Goal: Task Accomplishment & Management: Manage account settings

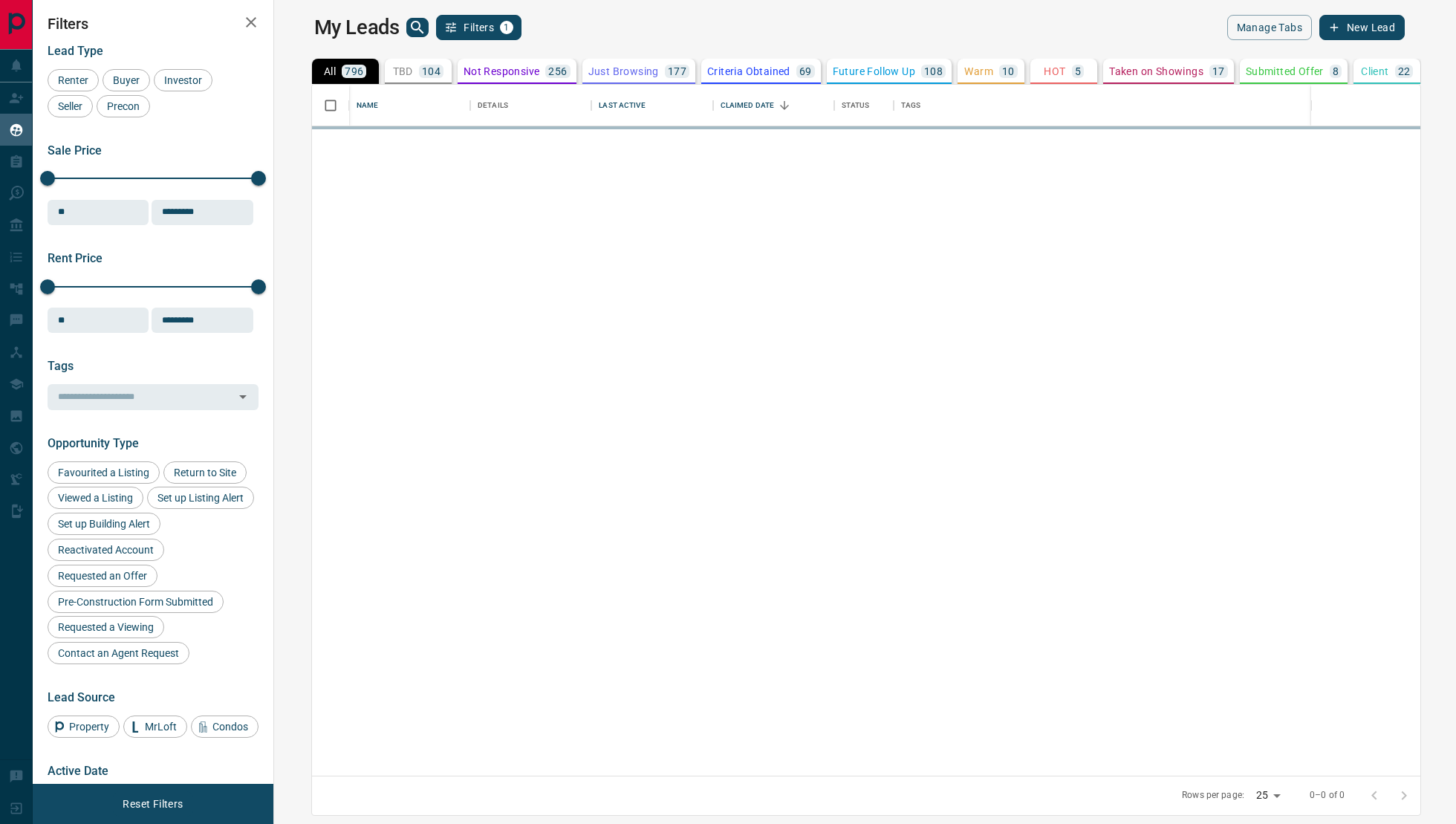
scroll to position [692, 1175]
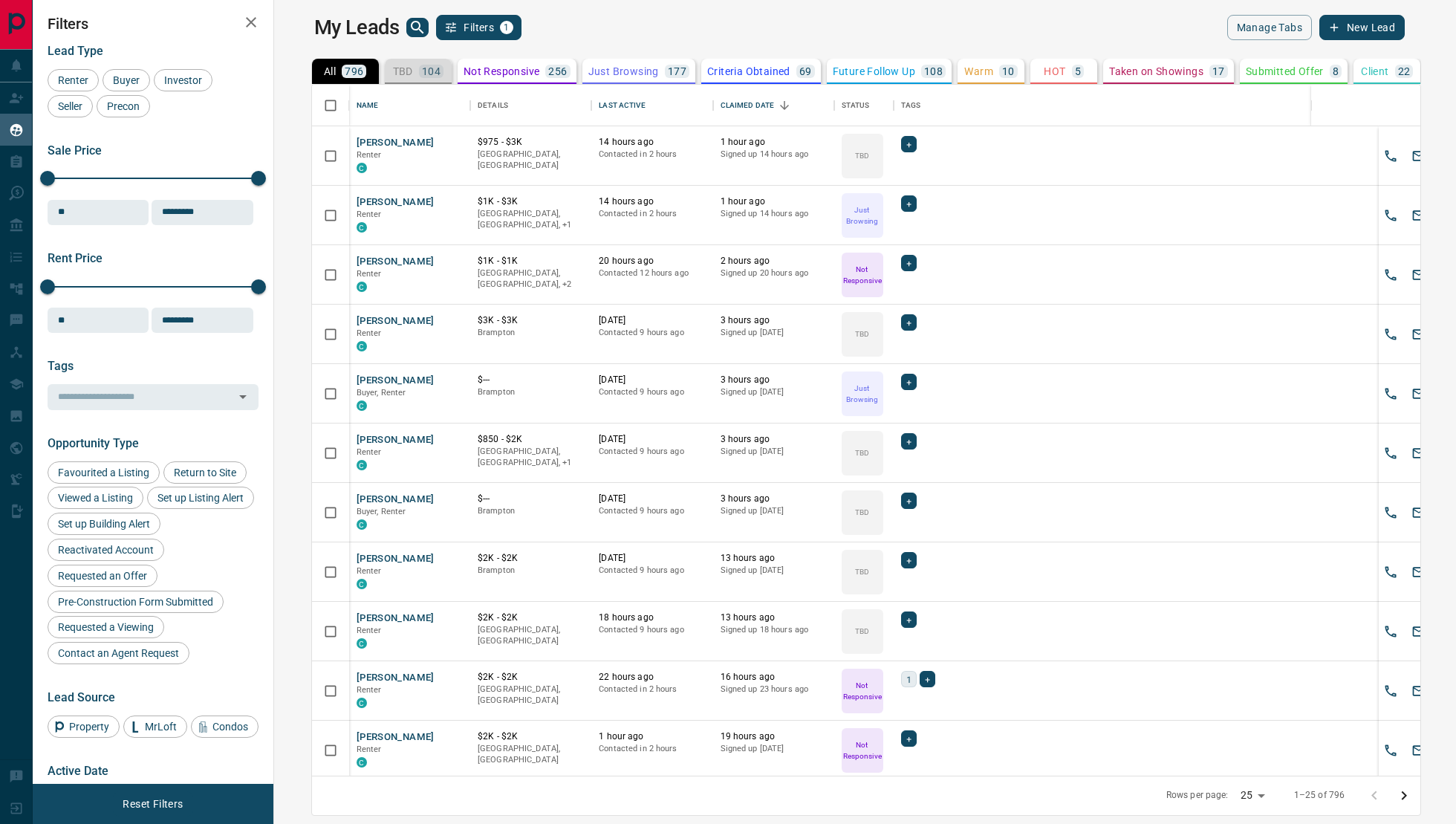
click at [422, 67] on p "104" at bounding box center [431, 70] width 19 height 10
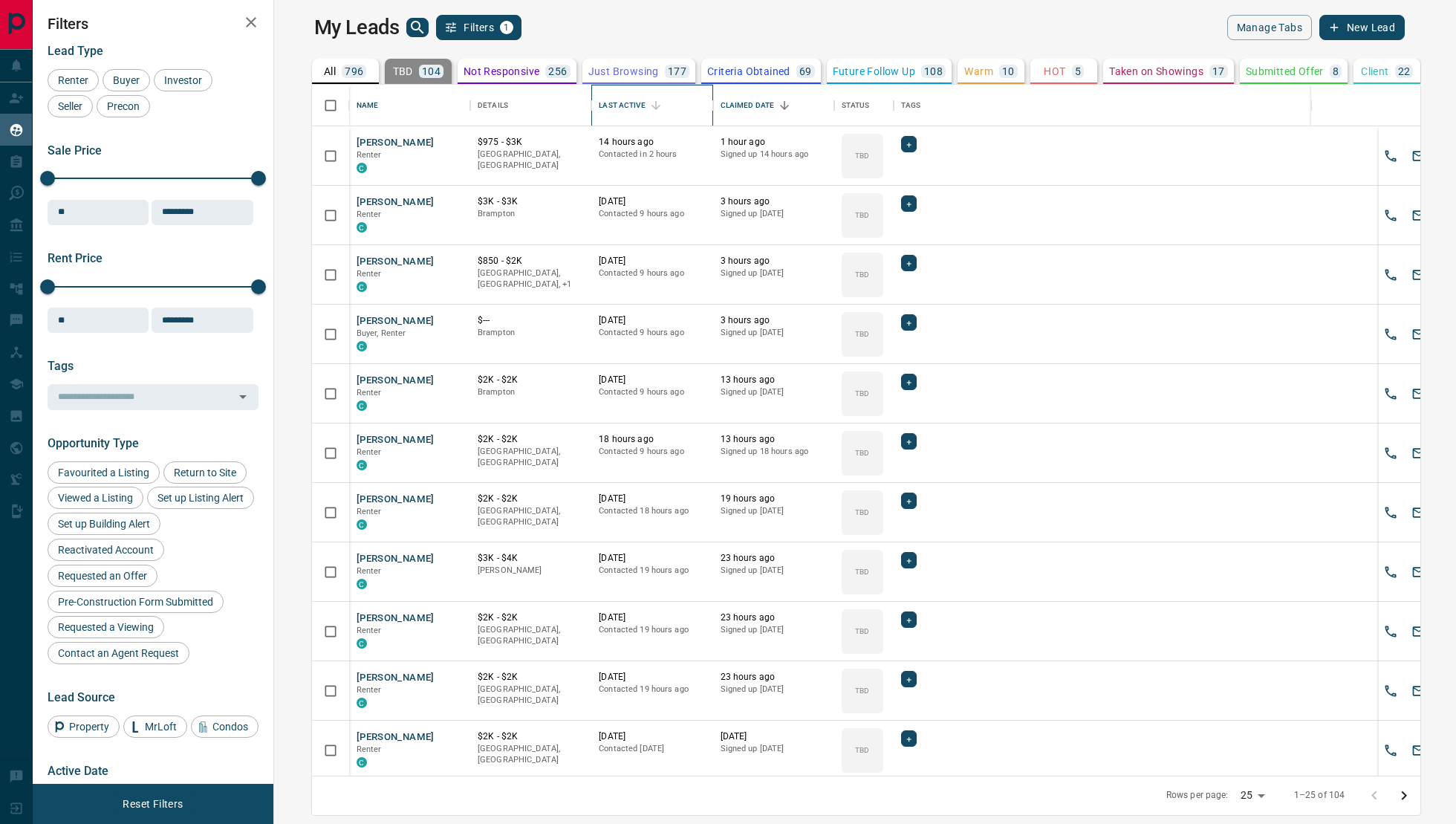
click at [598, 97] on div "Last Active" at bounding box center [621, 105] width 46 height 42
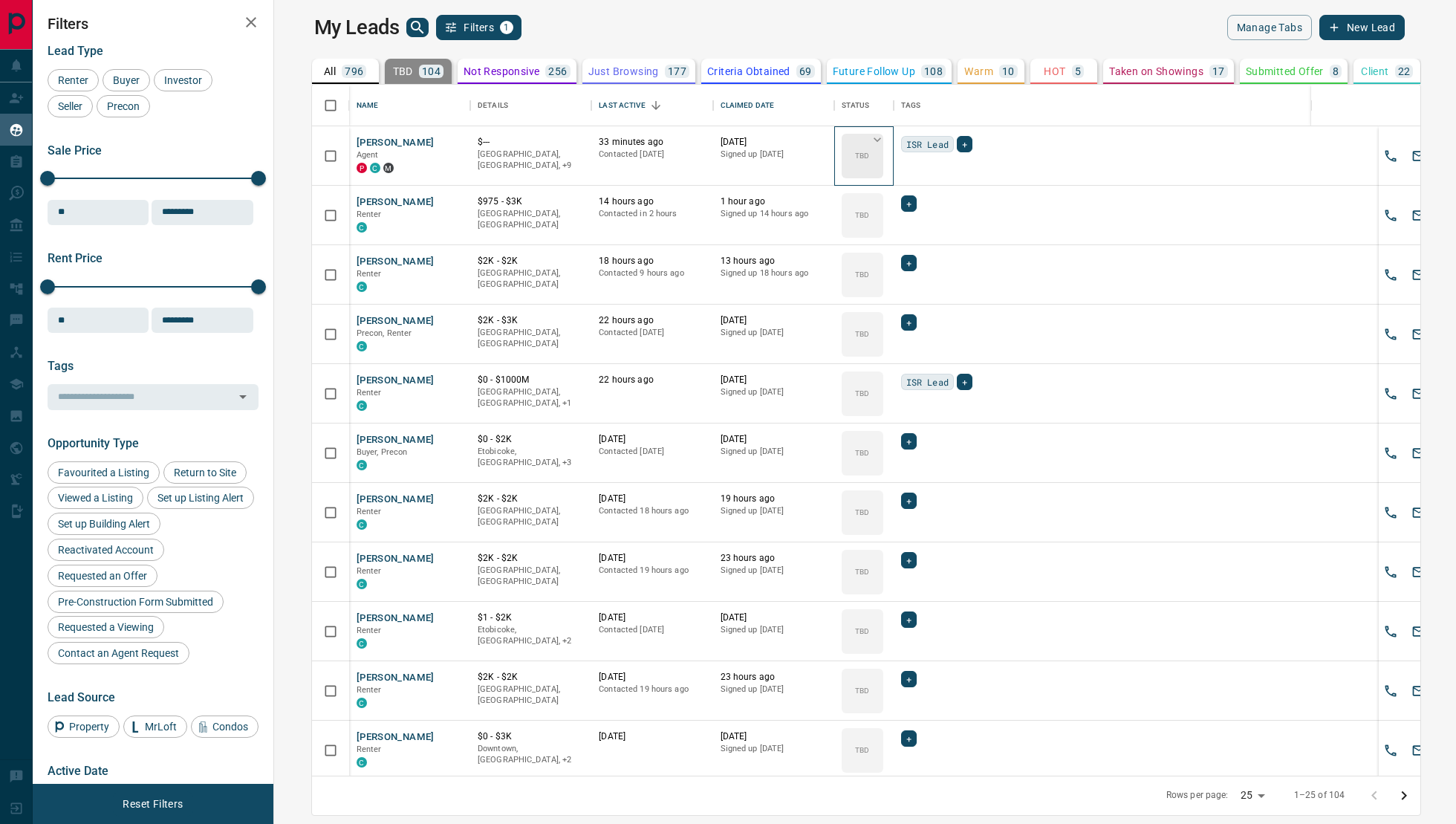
click at [841, 148] on div "TBD" at bounding box center [862, 156] width 42 height 45
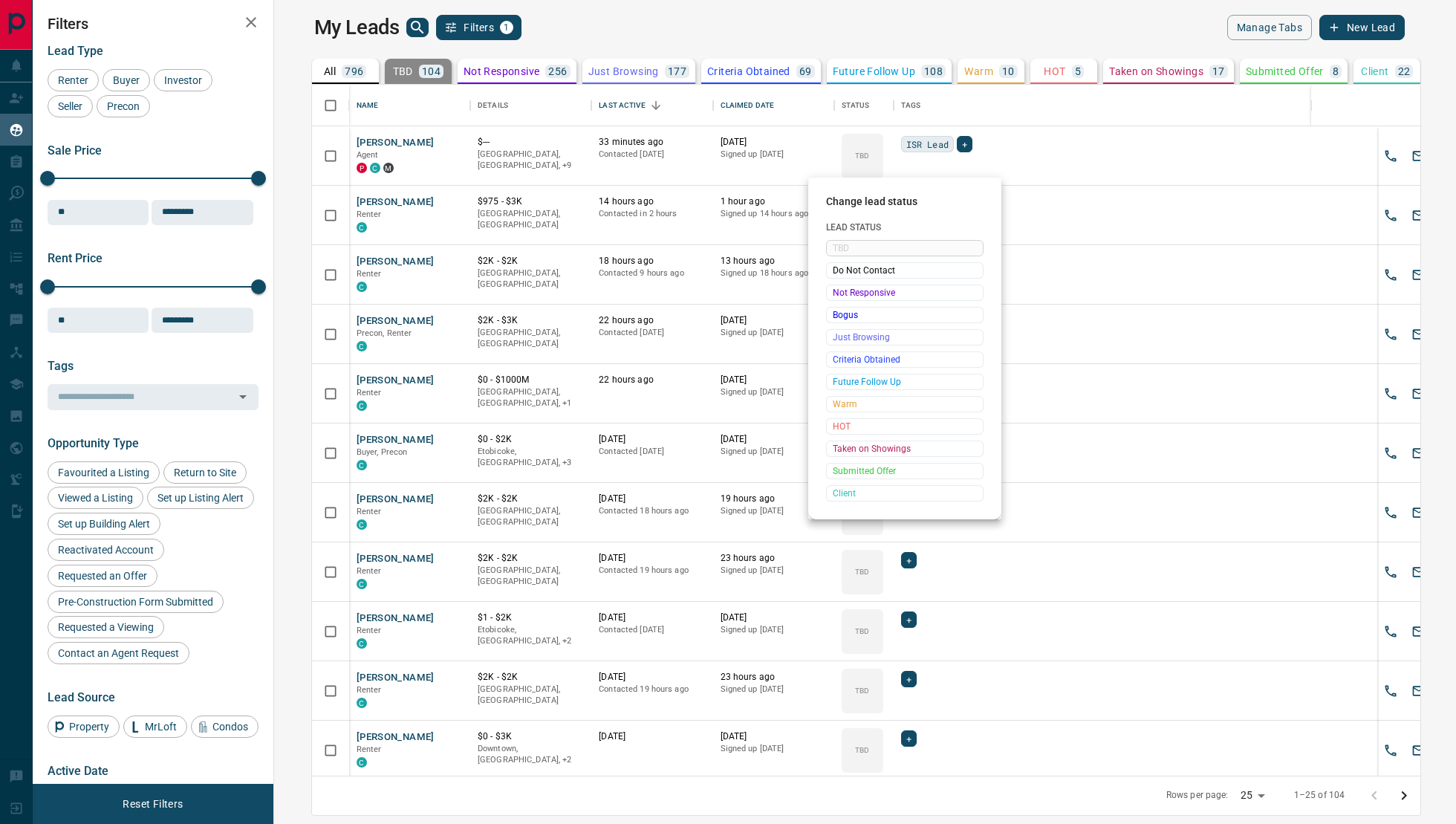
click at [810, 39] on div at bounding box center [728, 412] width 1456 height 824
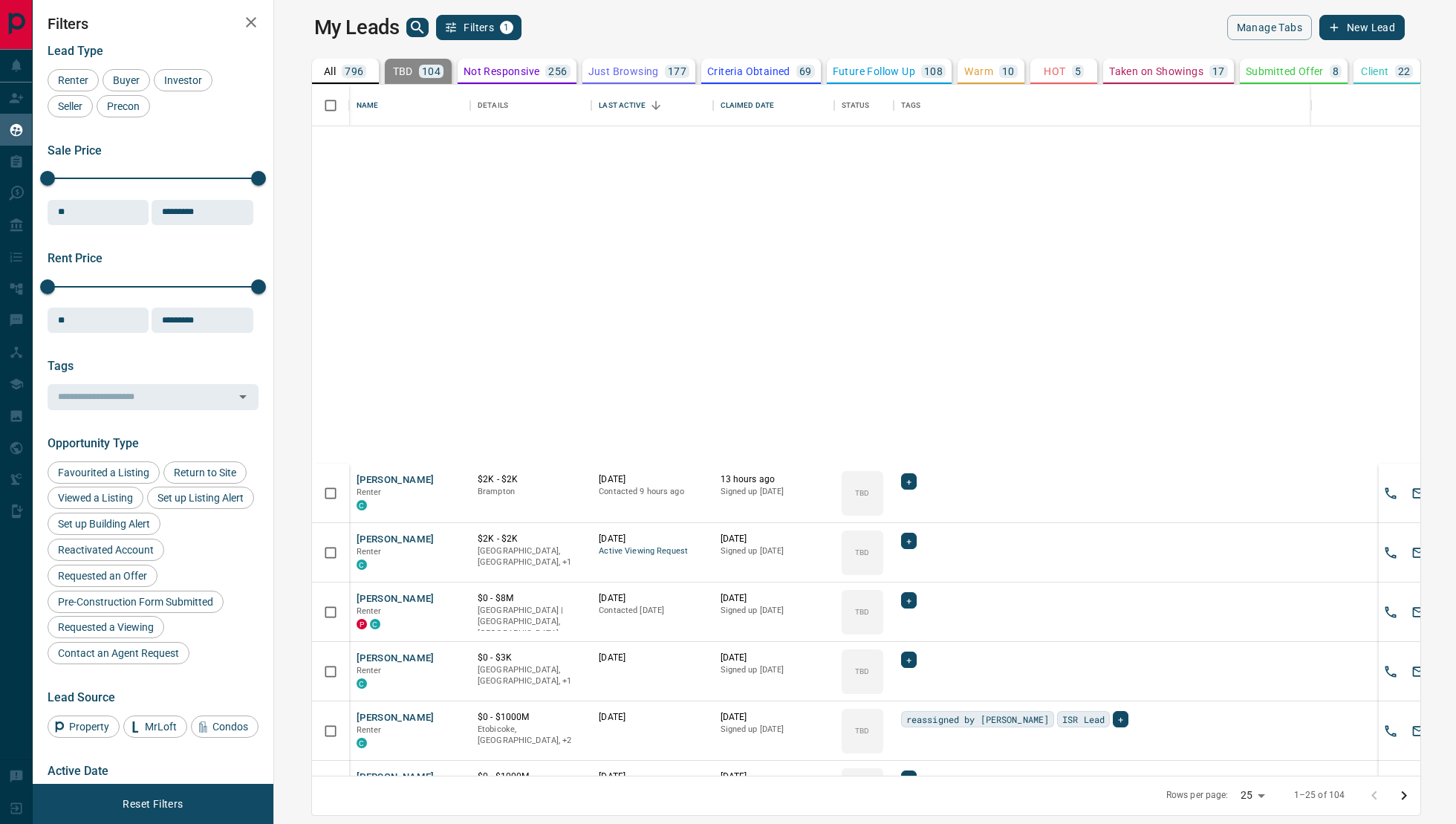
scroll to position [835, 0]
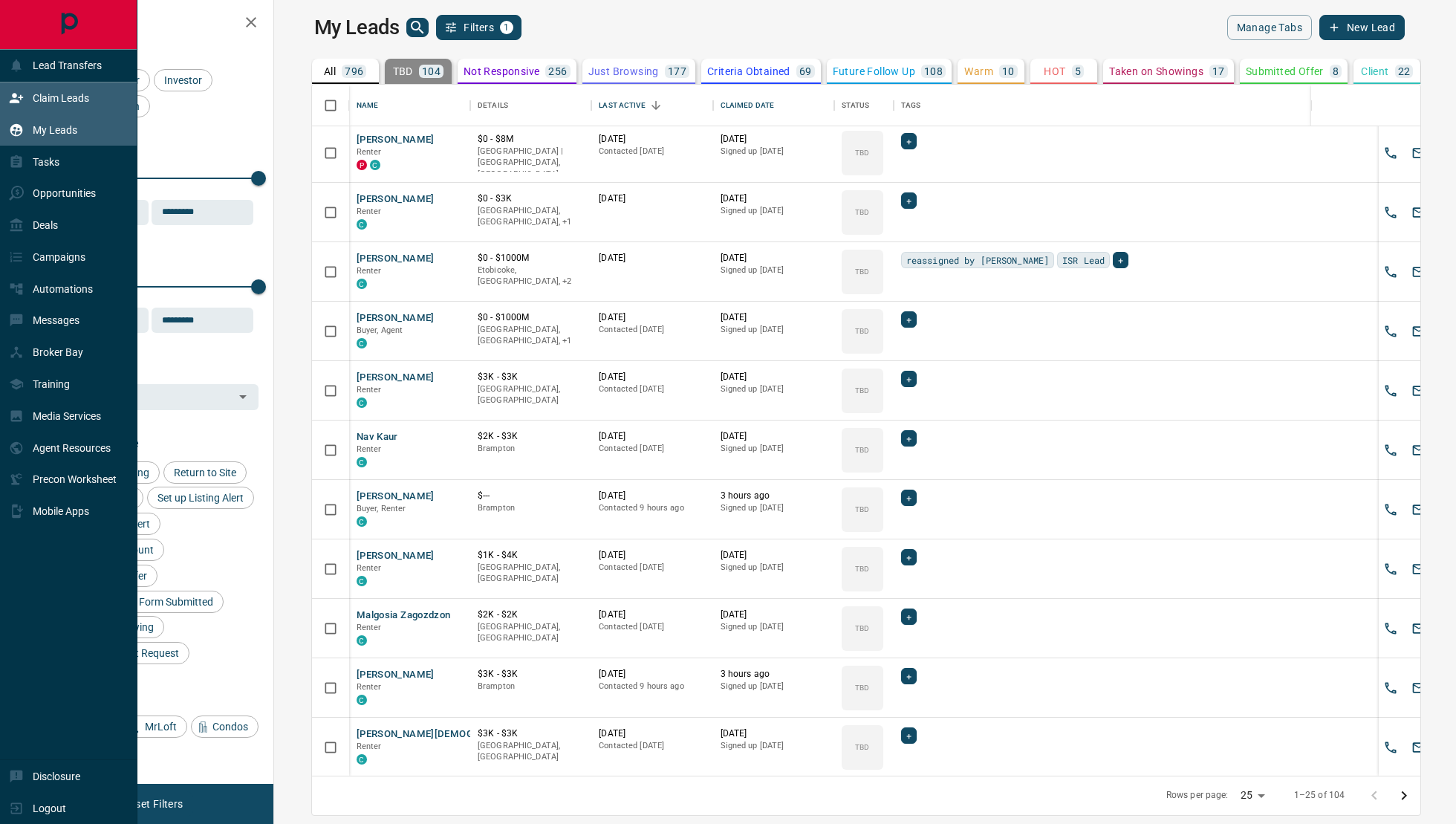
click at [59, 97] on p "Claim Leads" at bounding box center [60, 98] width 57 height 12
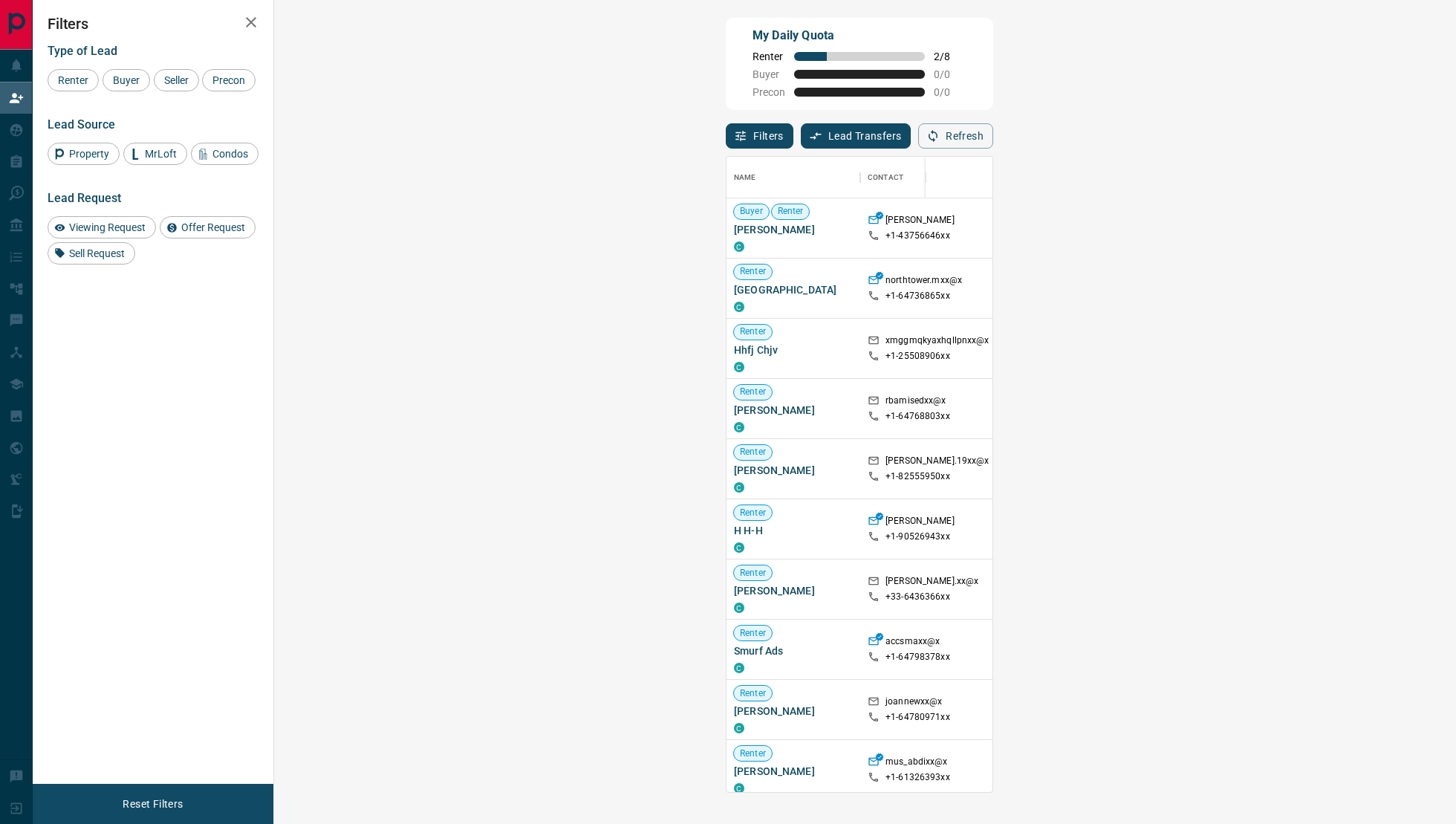
scroll to position [636, 1149]
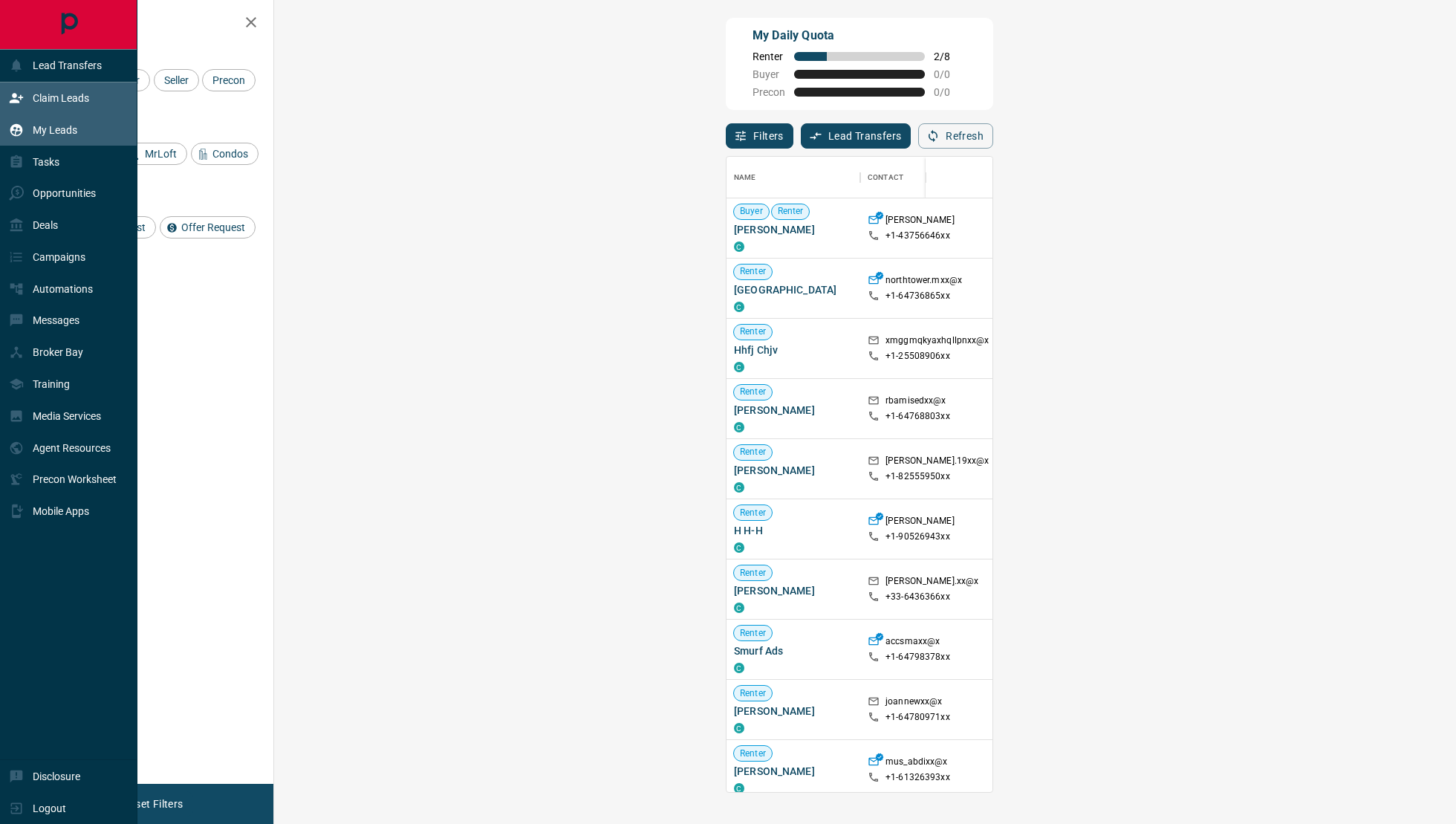
click at [88, 142] on div "My Leads" at bounding box center [69, 129] width 138 height 32
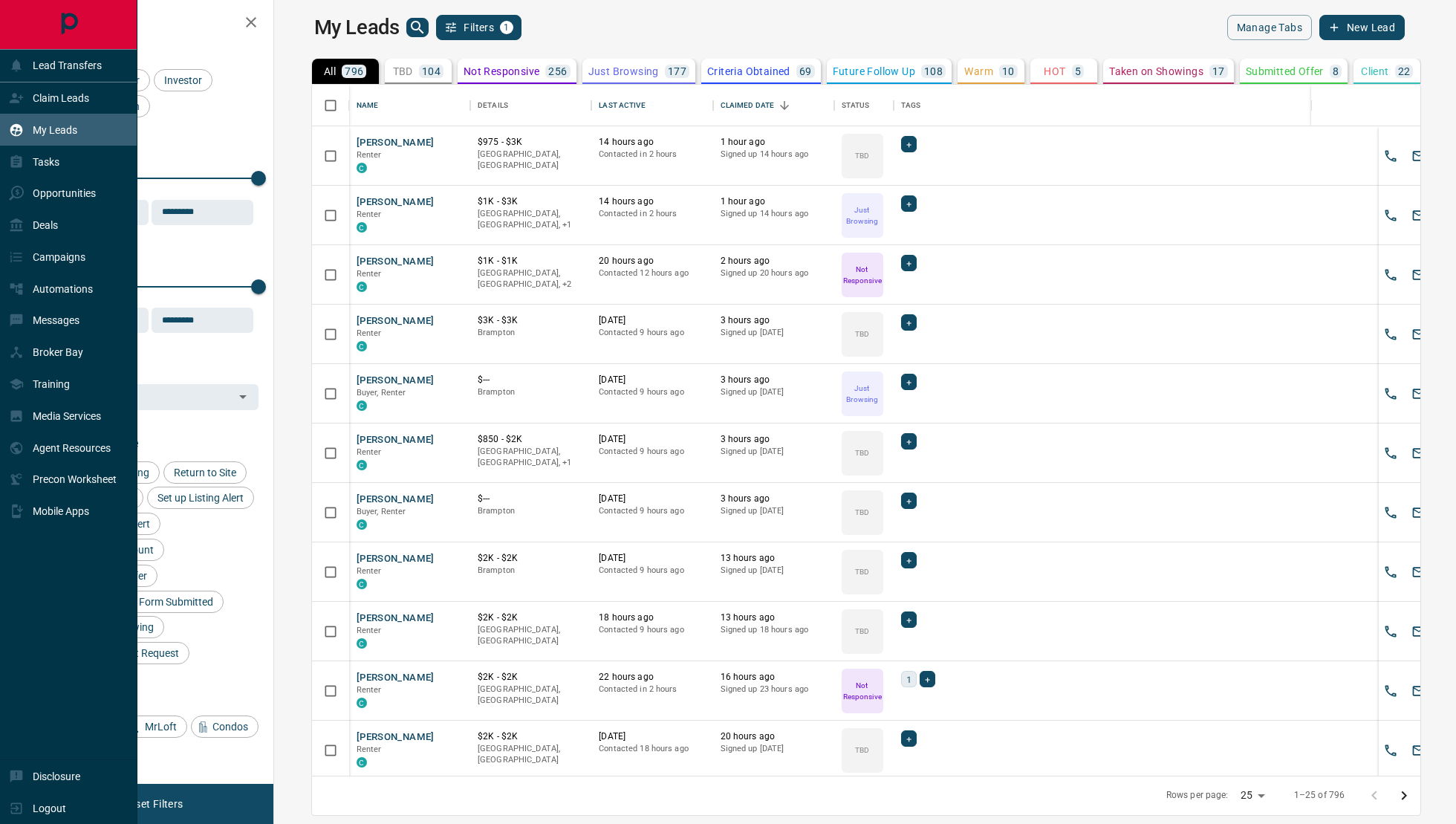
scroll to position [692, 1175]
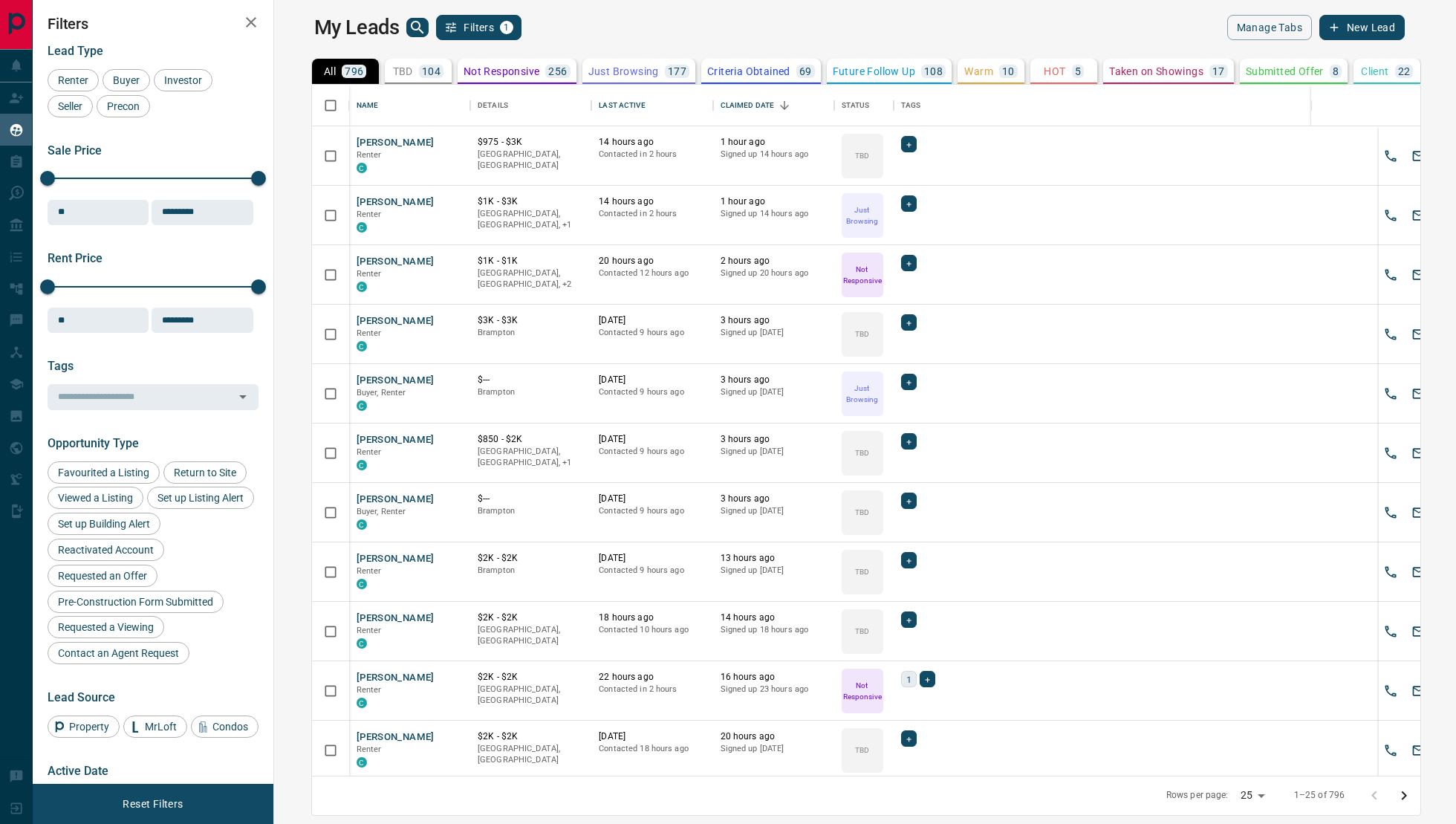
click at [324, 66] on p "All" at bounding box center [329, 70] width 12 height 10
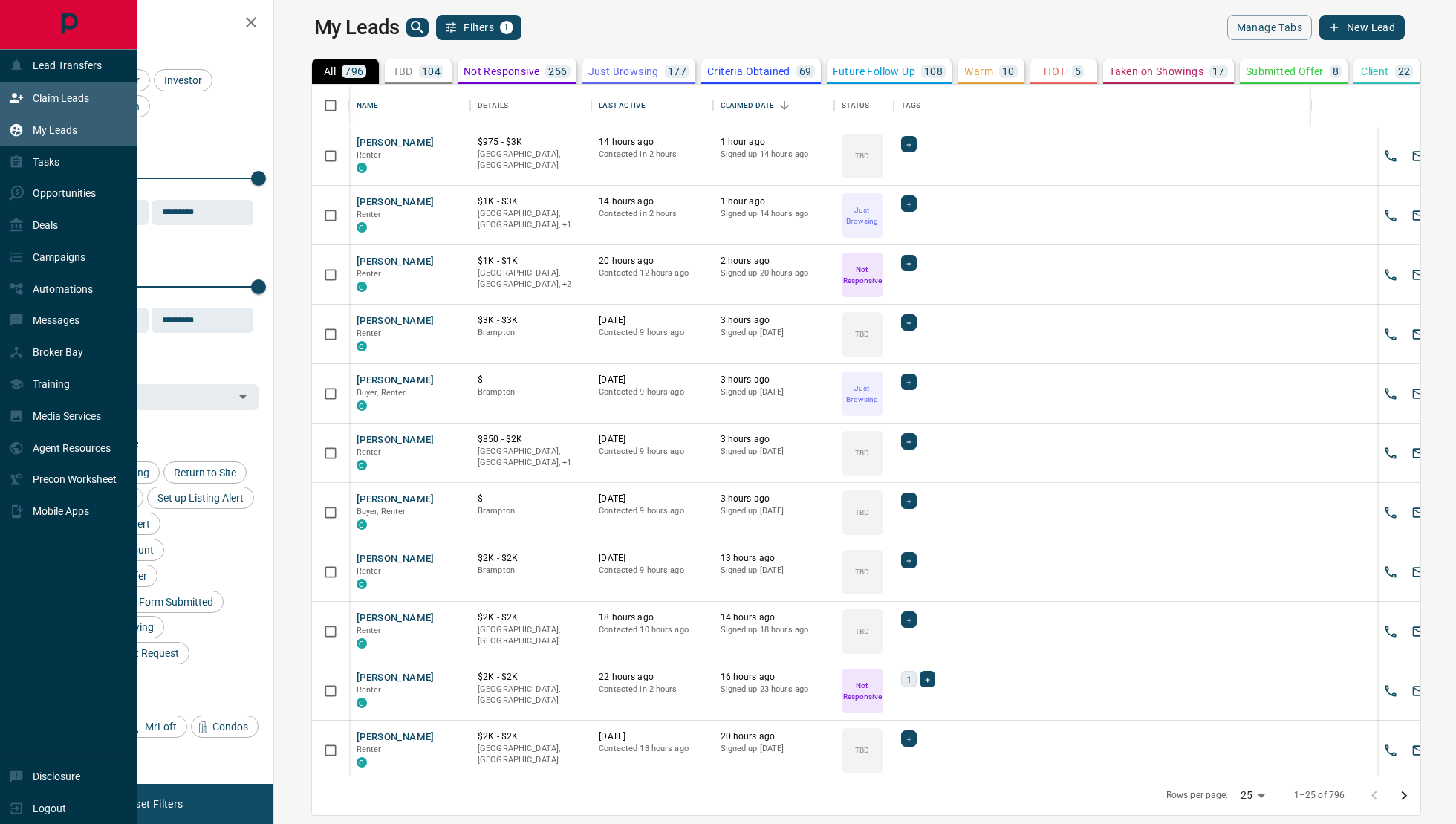
click at [54, 111] on div "Claim Leads" at bounding box center [69, 98] width 138 height 32
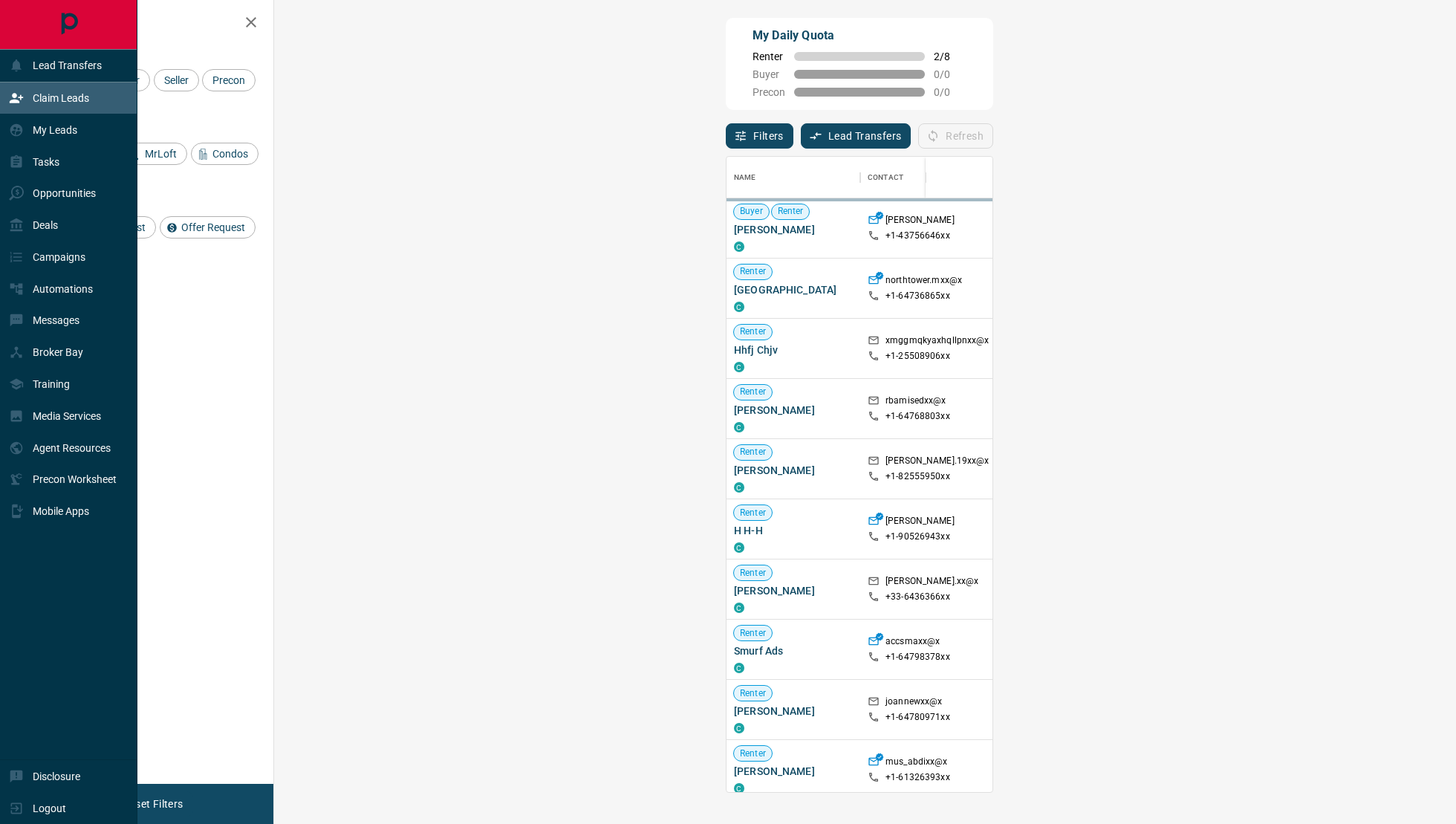
scroll to position [636, 1149]
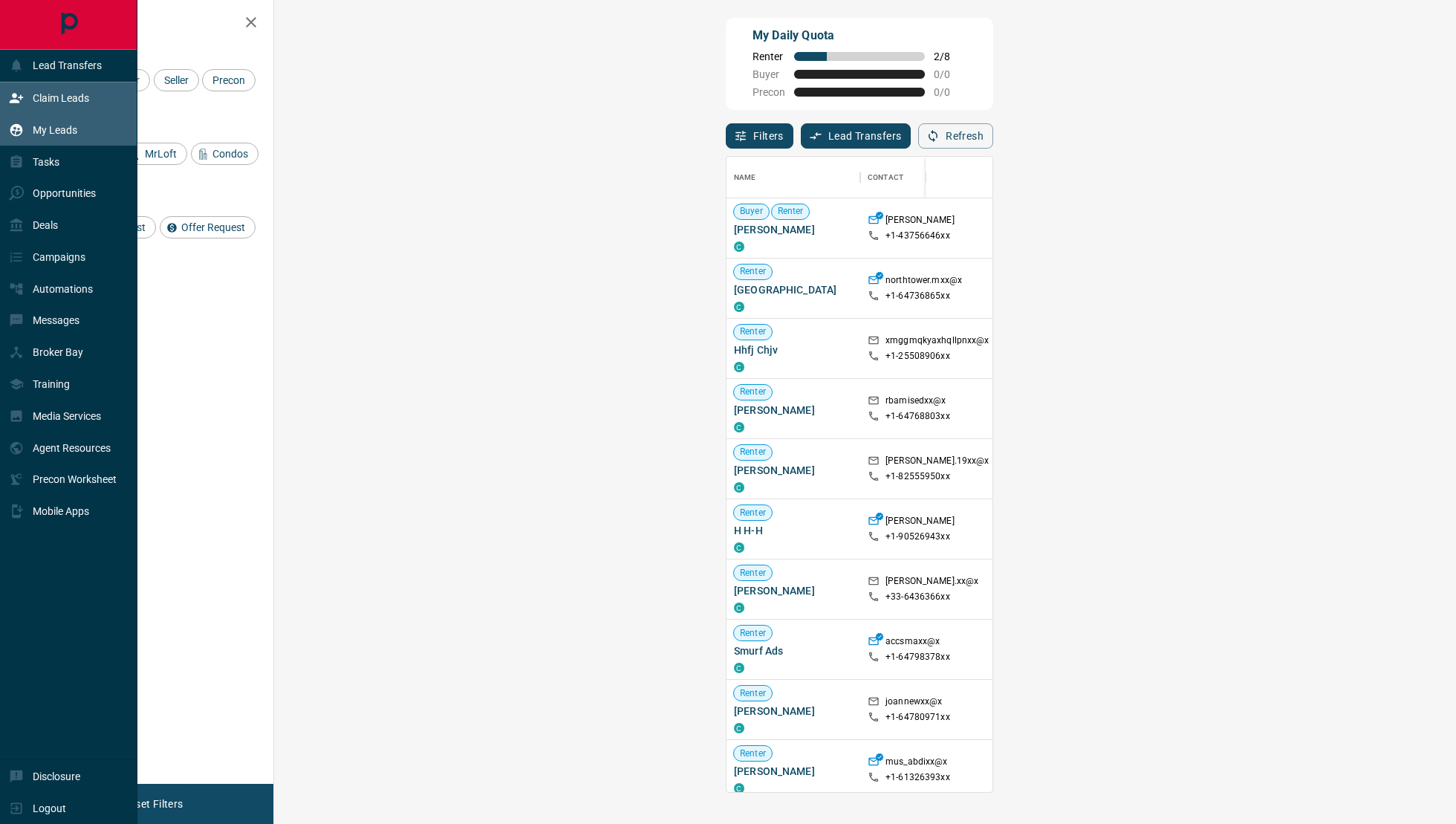
click at [28, 134] on div "My Leads" at bounding box center [43, 130] width 68 height 25
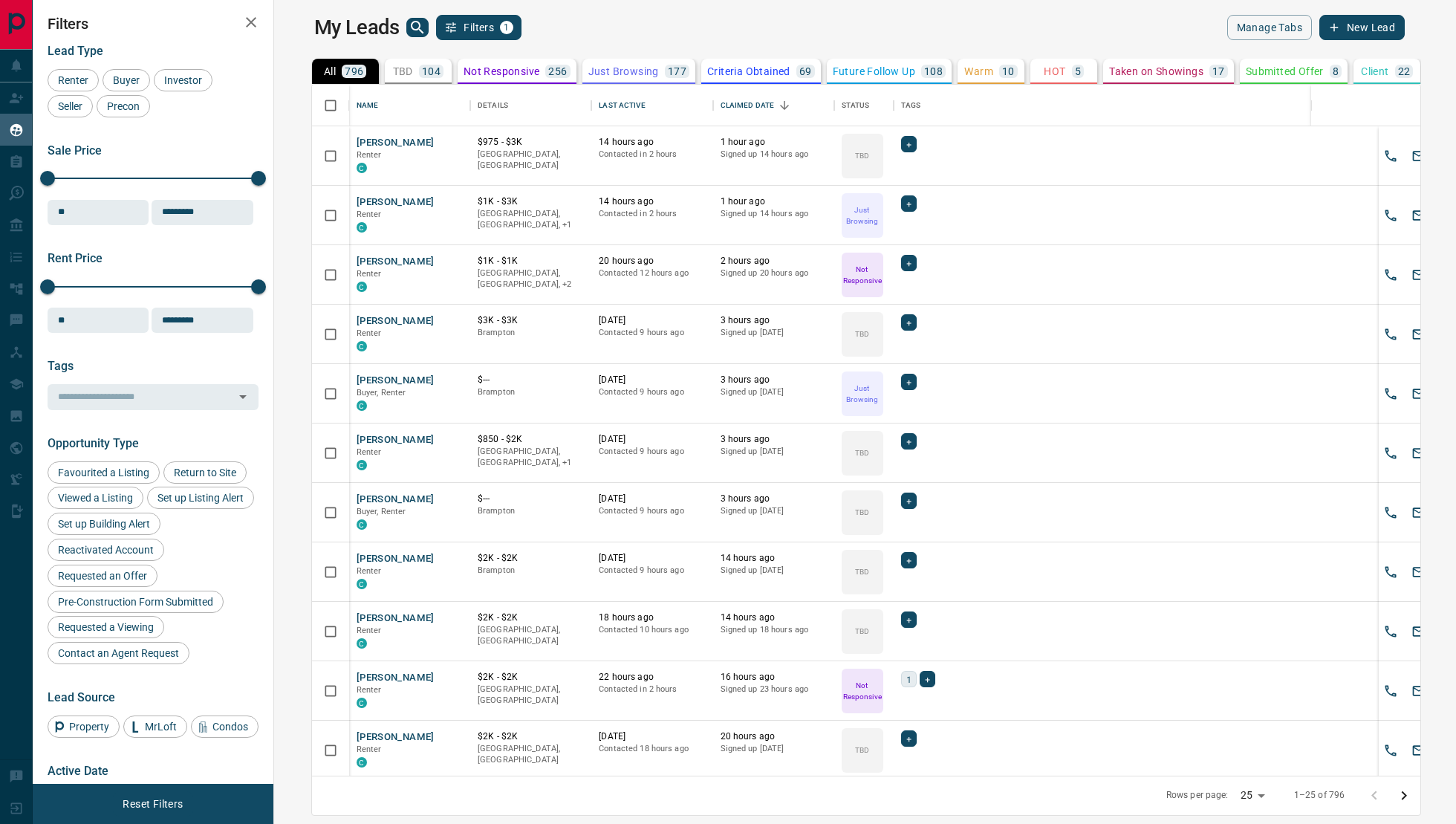
scroll to position [692, 1175]
click at [649, 99] on icon "Sort" at bounding box center [656, 105] width 13 height 13
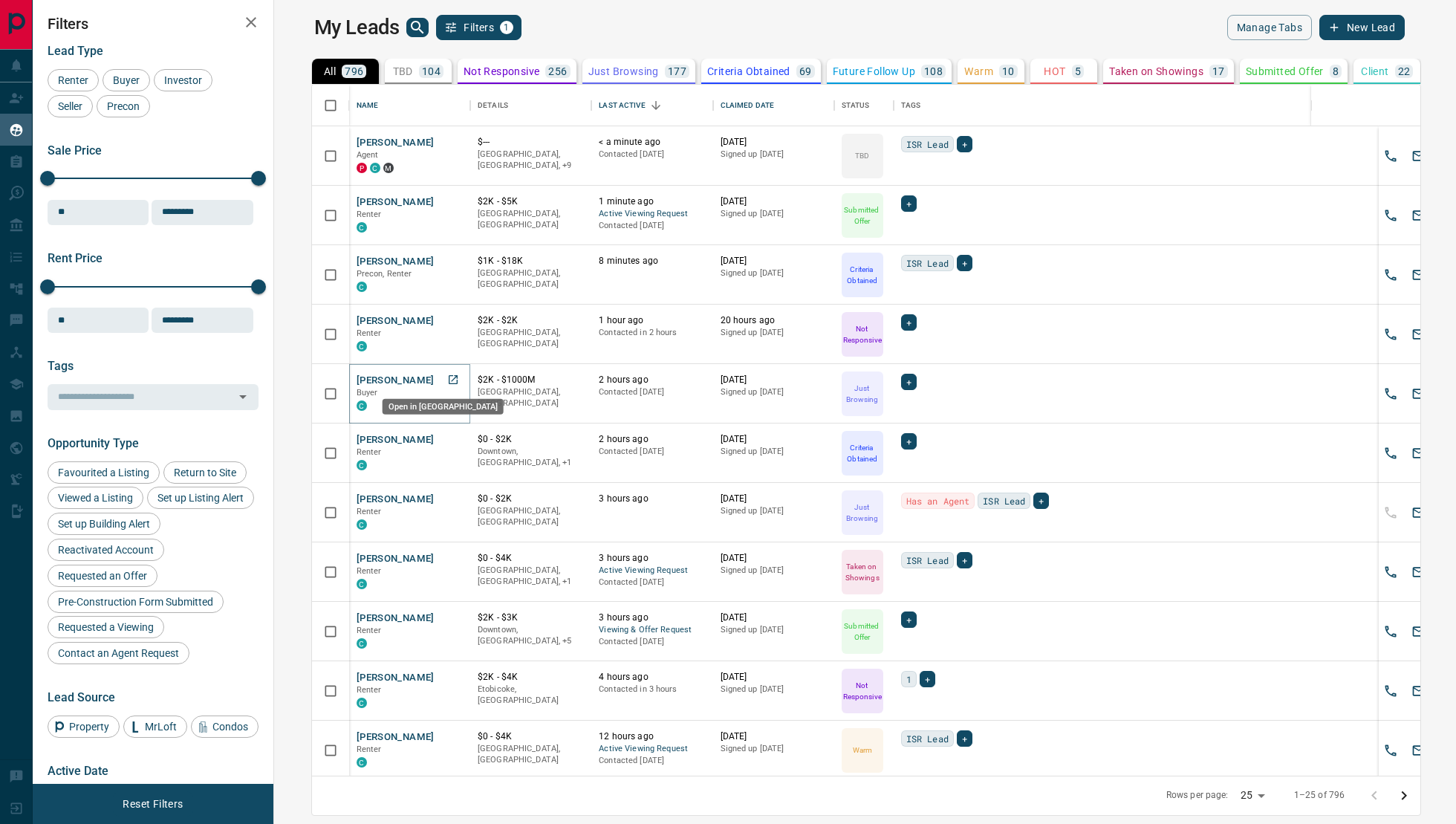
click at [444, 376] on link "Open in New Tab" at bounding box center [453, 379] width 19 height 19
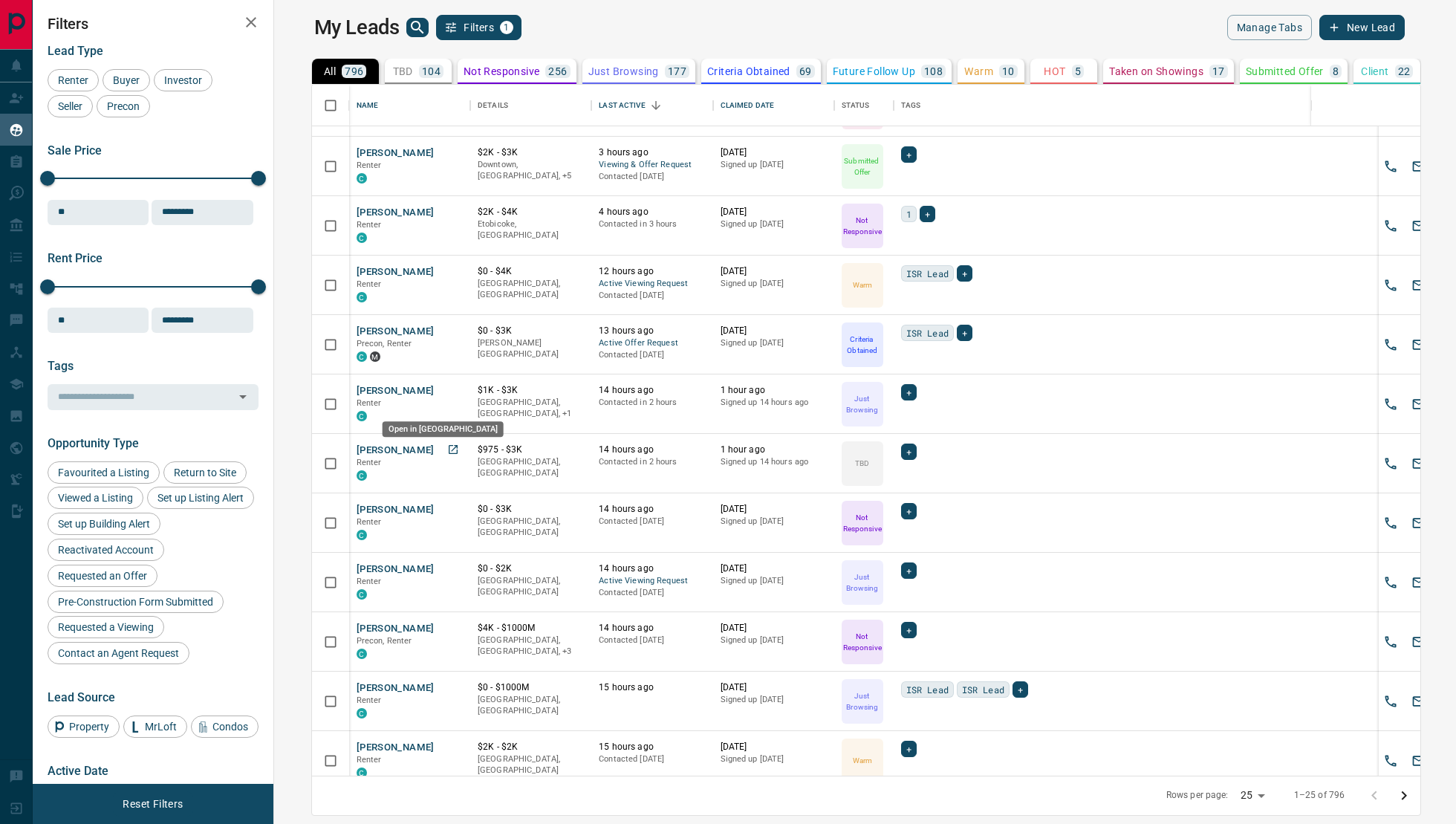
scroll to position [835, 0]
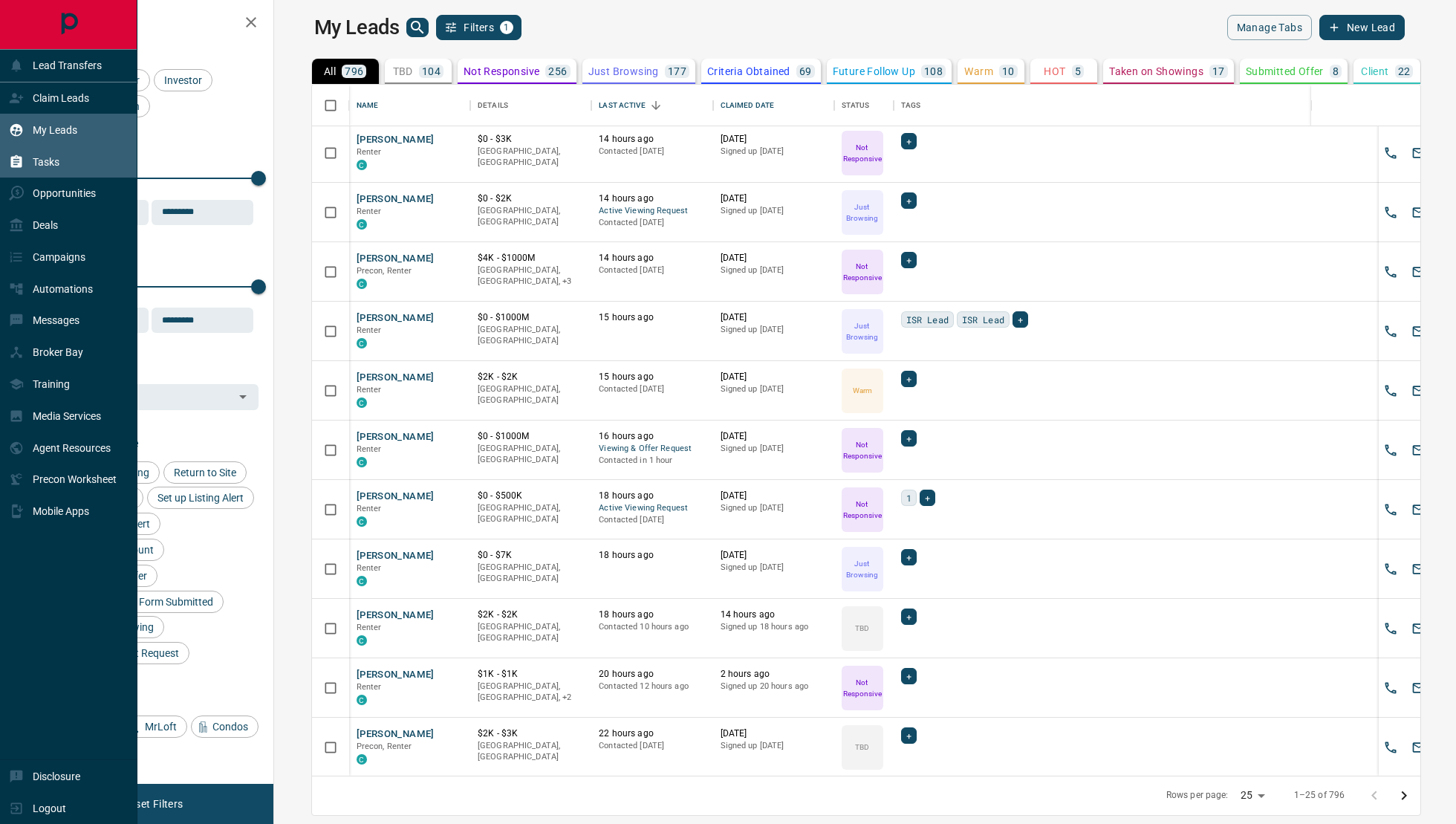
click at [49, 170] on div "Tasks" at bounding box center [34, 162] width 50 height 25
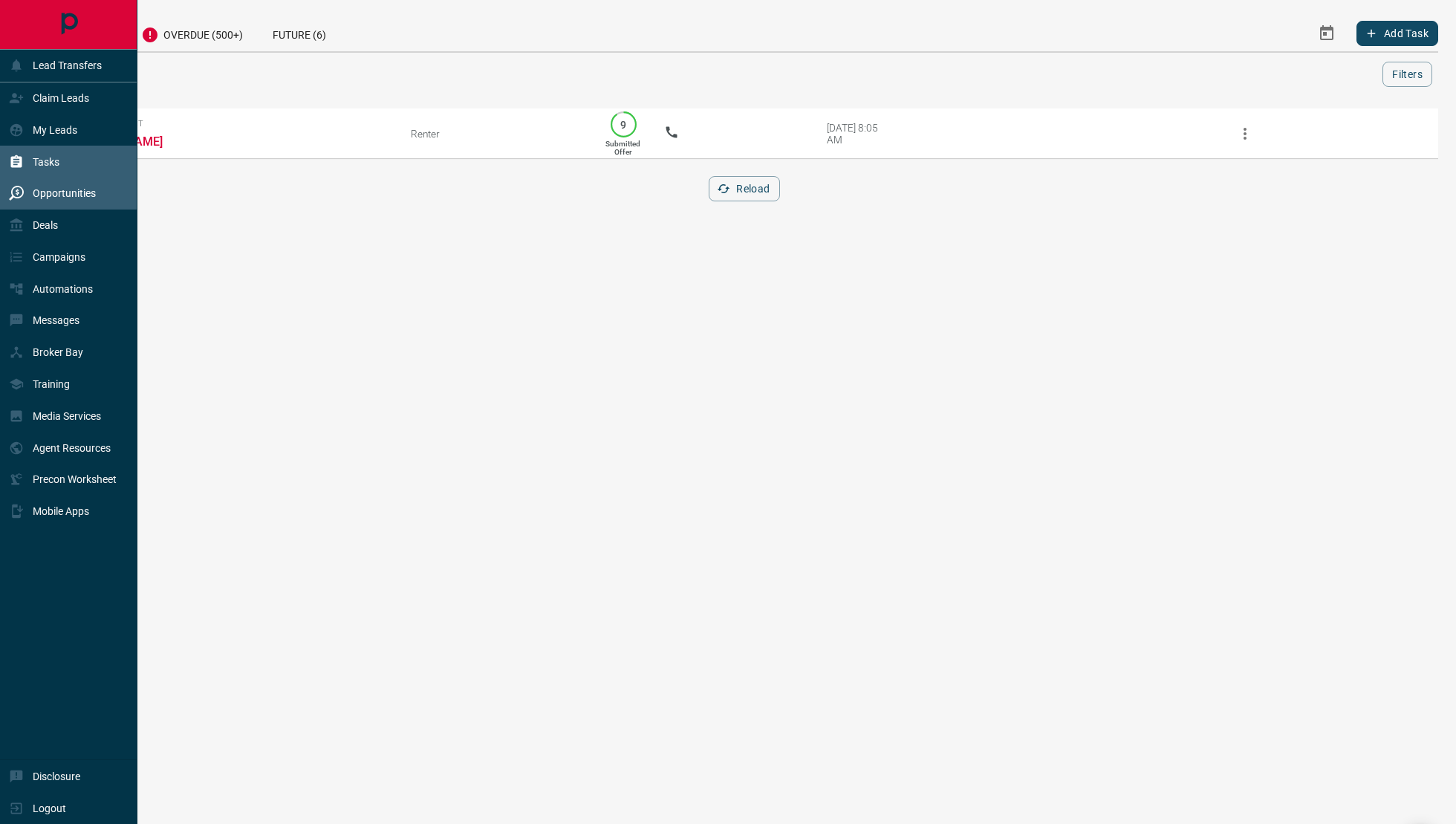
click at [48, 204] on div "Opportunities" at bounding box center [53, 194] width 87 height 25
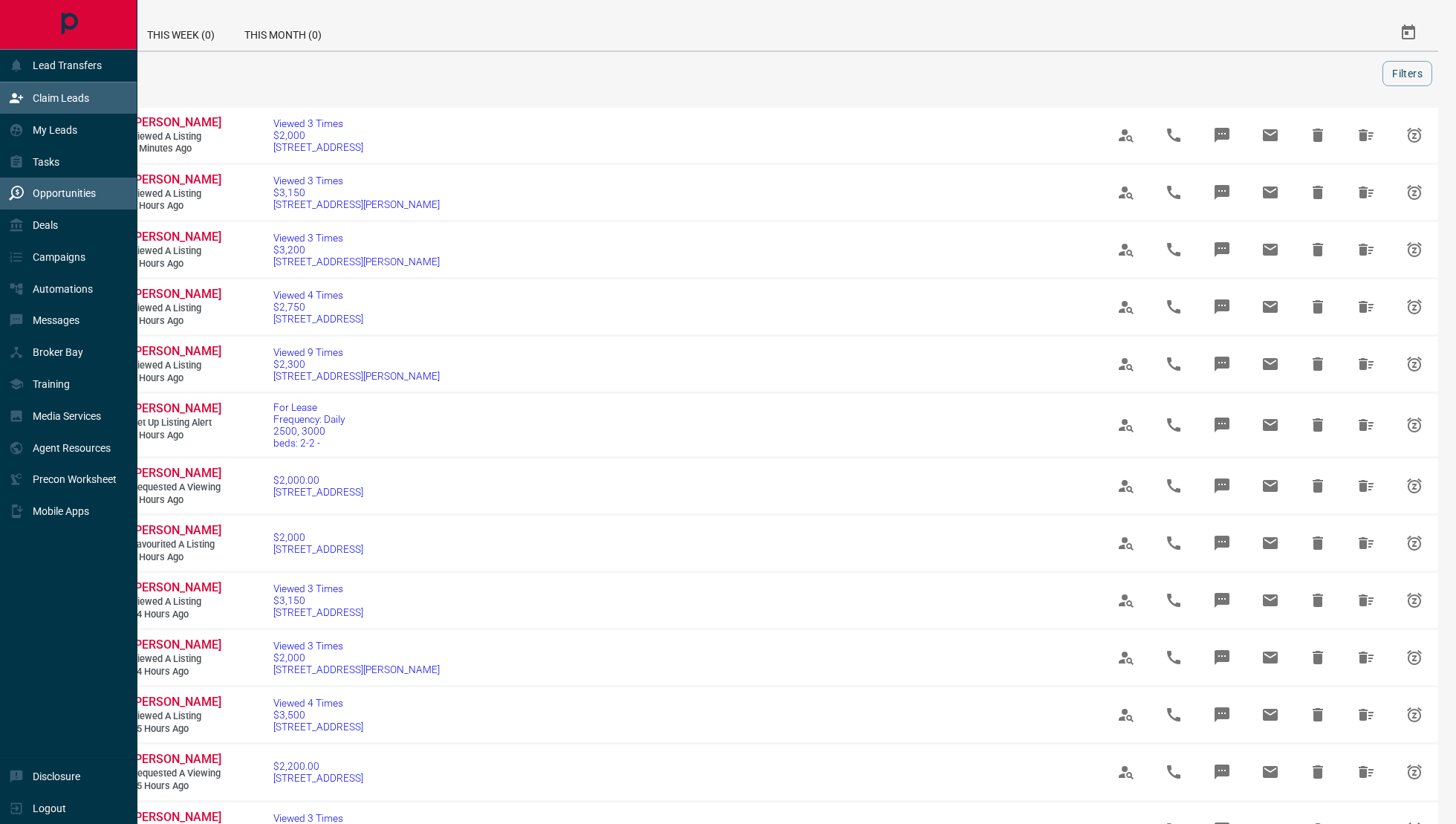
click at [29, 99] on div "Claim Leads" at bounding box center [50, 98] width 81 height 25
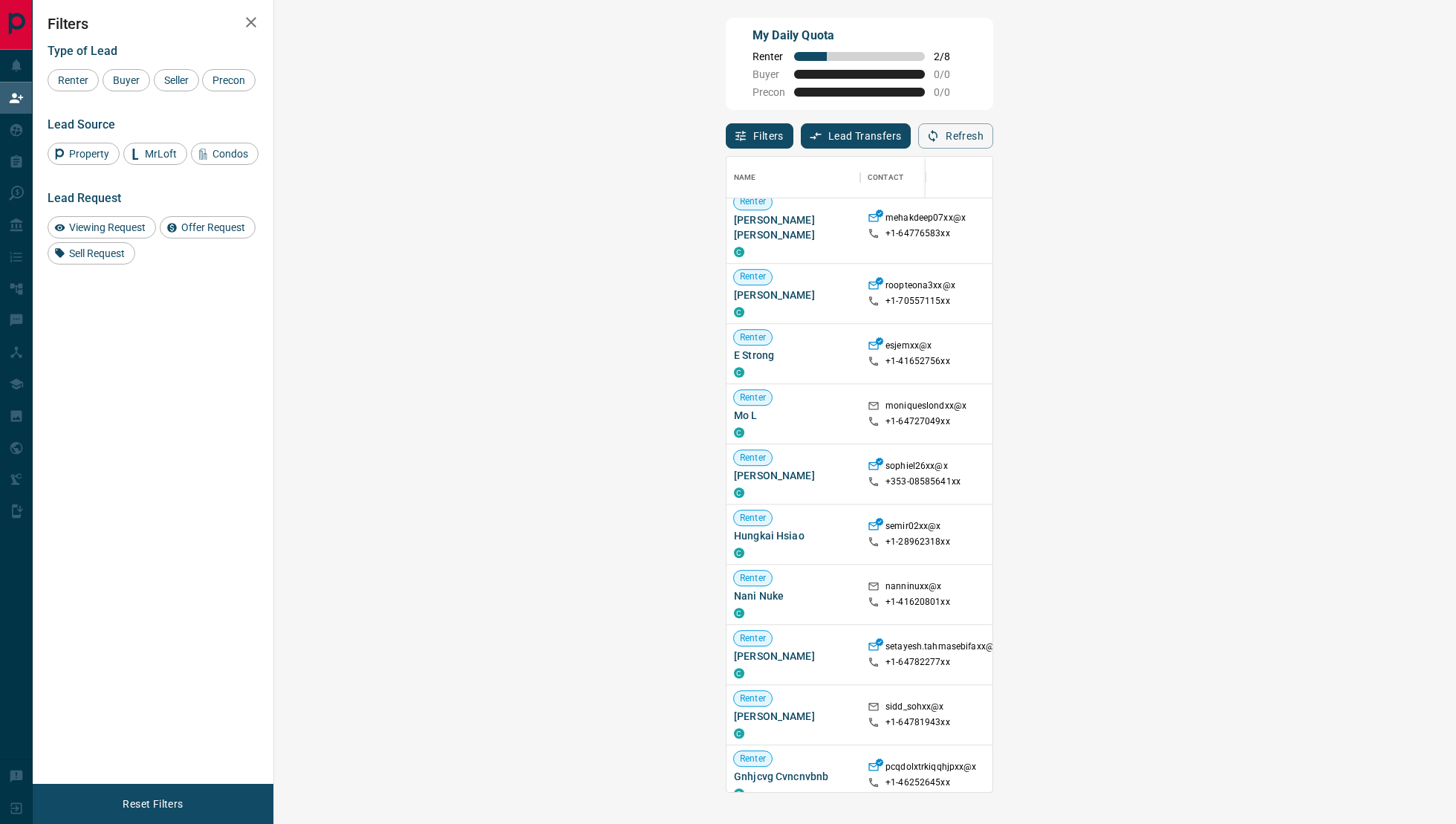
scroll to position [6336, 0]
drag, startPoint x: 366, startPoint y: 518, endPoint x: 293, endPoint y: 522, distance: 73.1
click at [734, 527] on span "Hungkai Hsiao" at bounding box center [793, 534] width 119 height 15
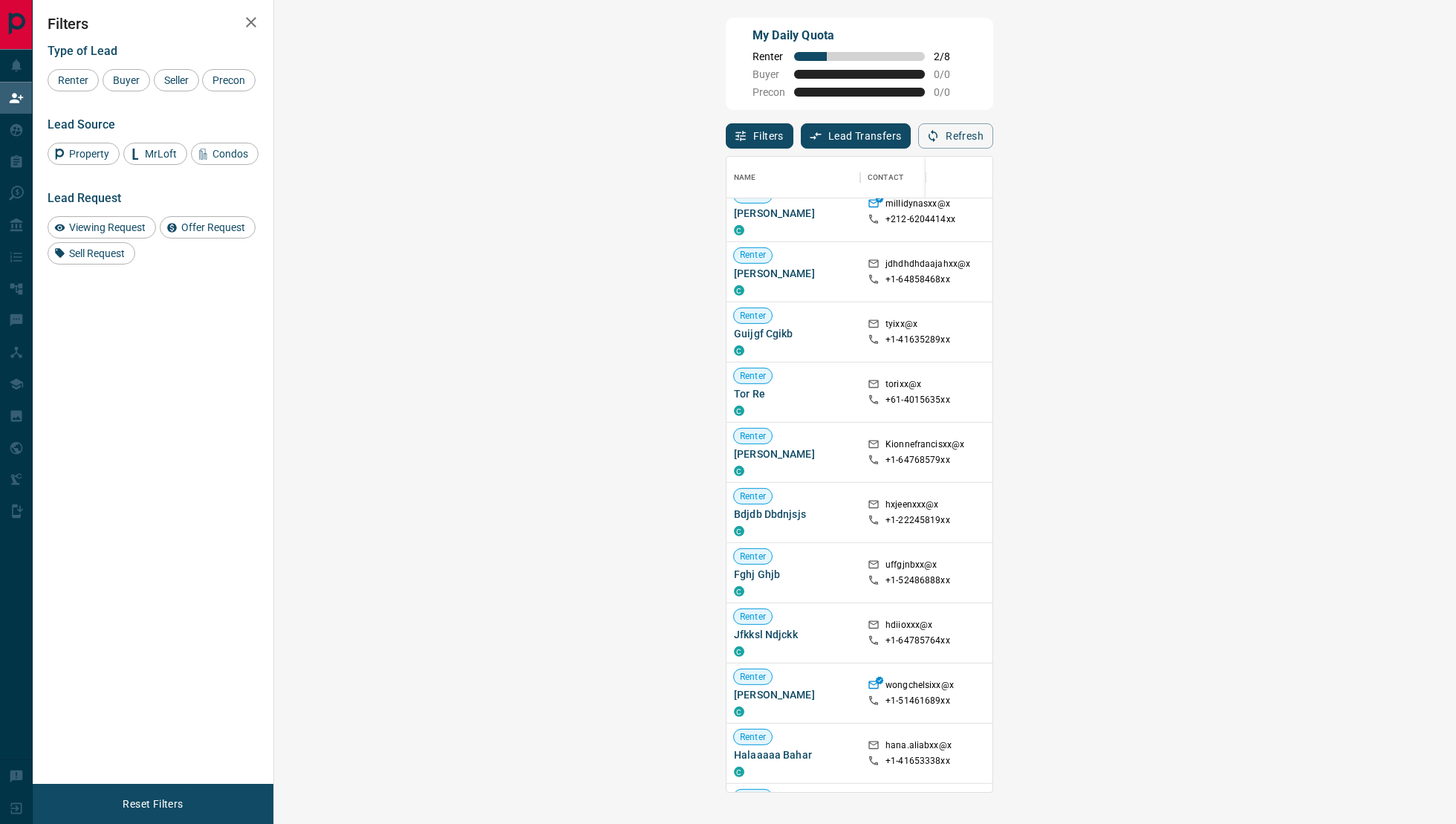
scroll to position [2079, 0]
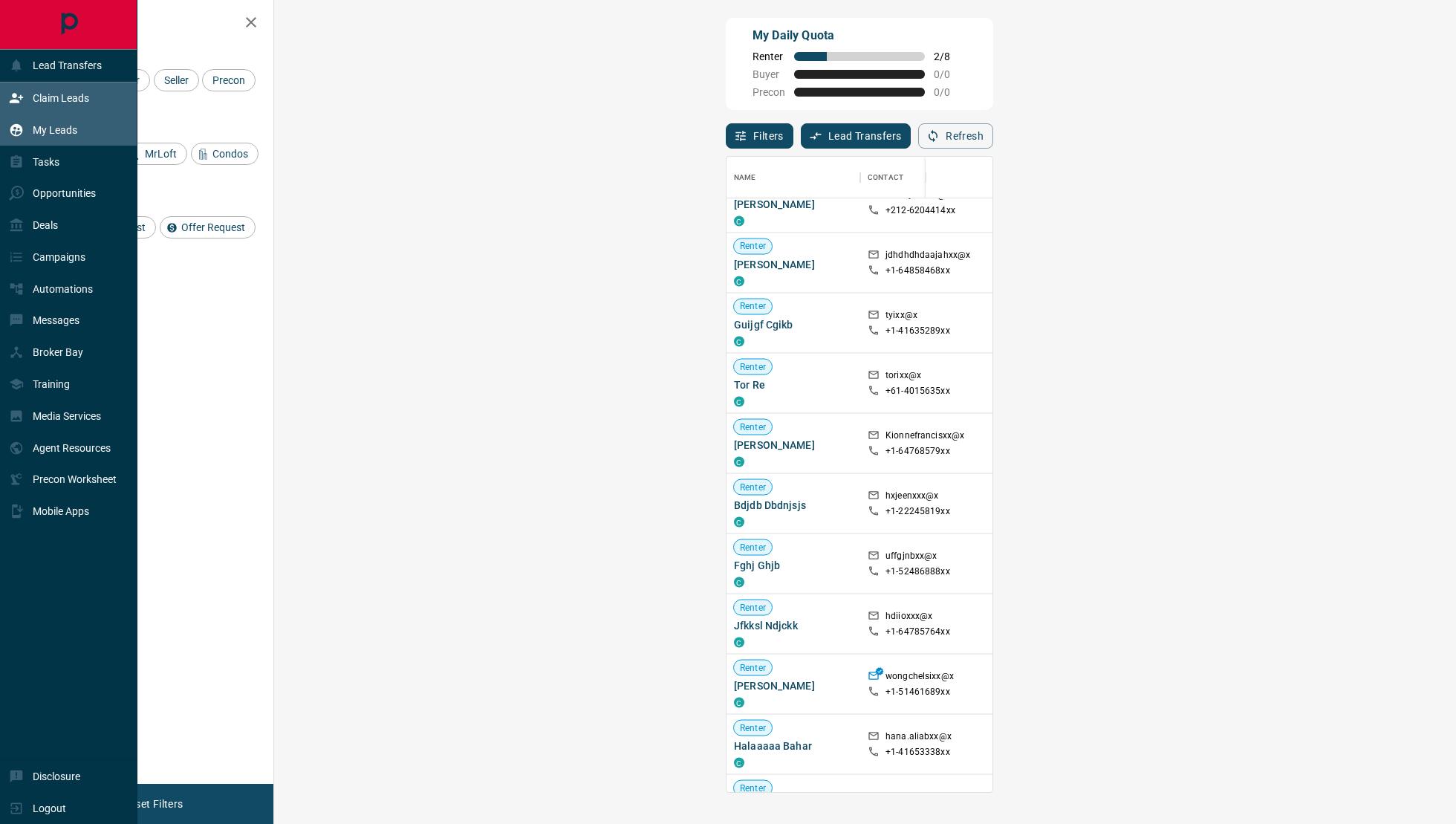
click at [46, 136] on div "My Leads" at bounding box center [43, 130] width 68 height 25
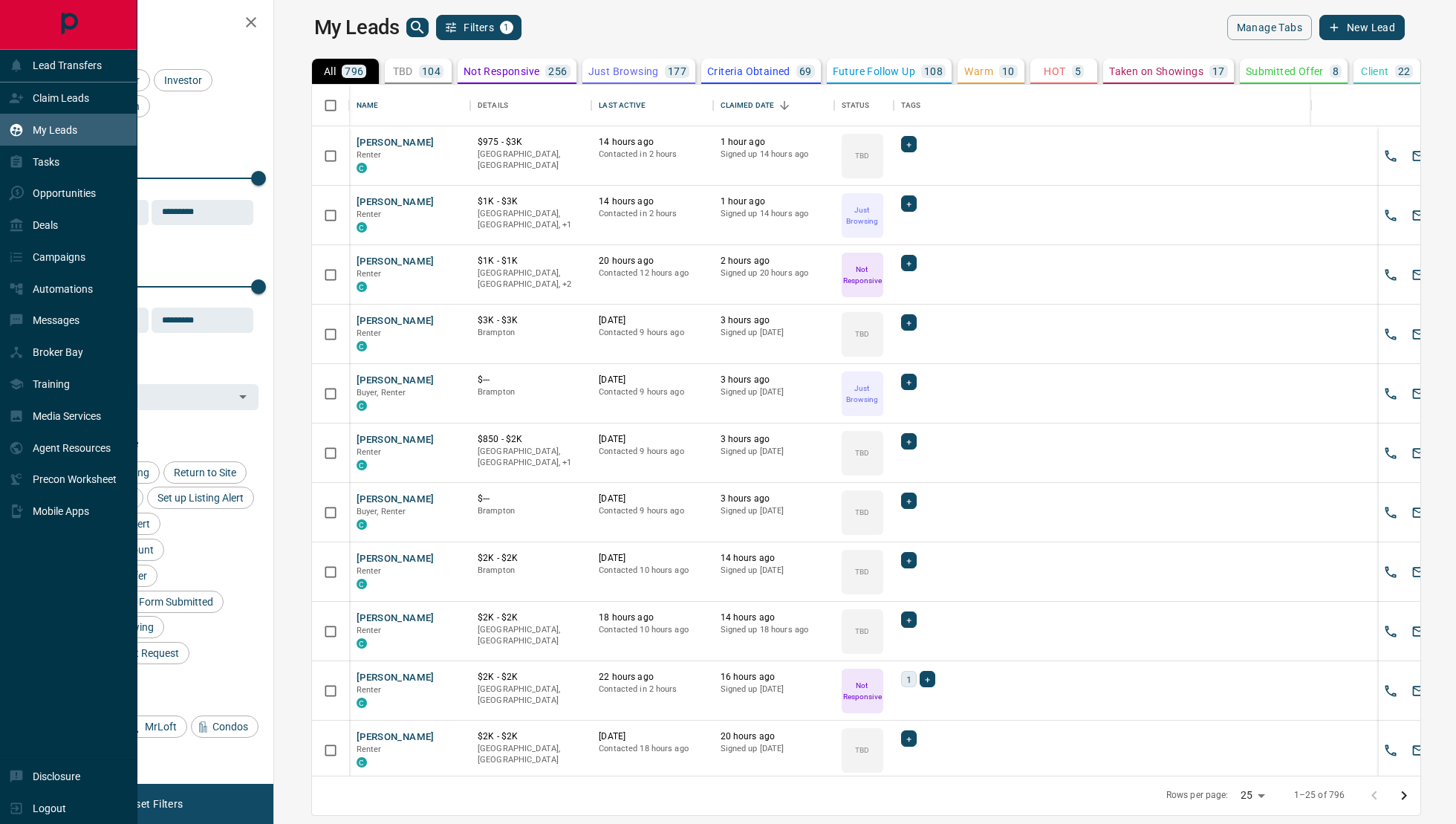
scroll to position [692, 1175]
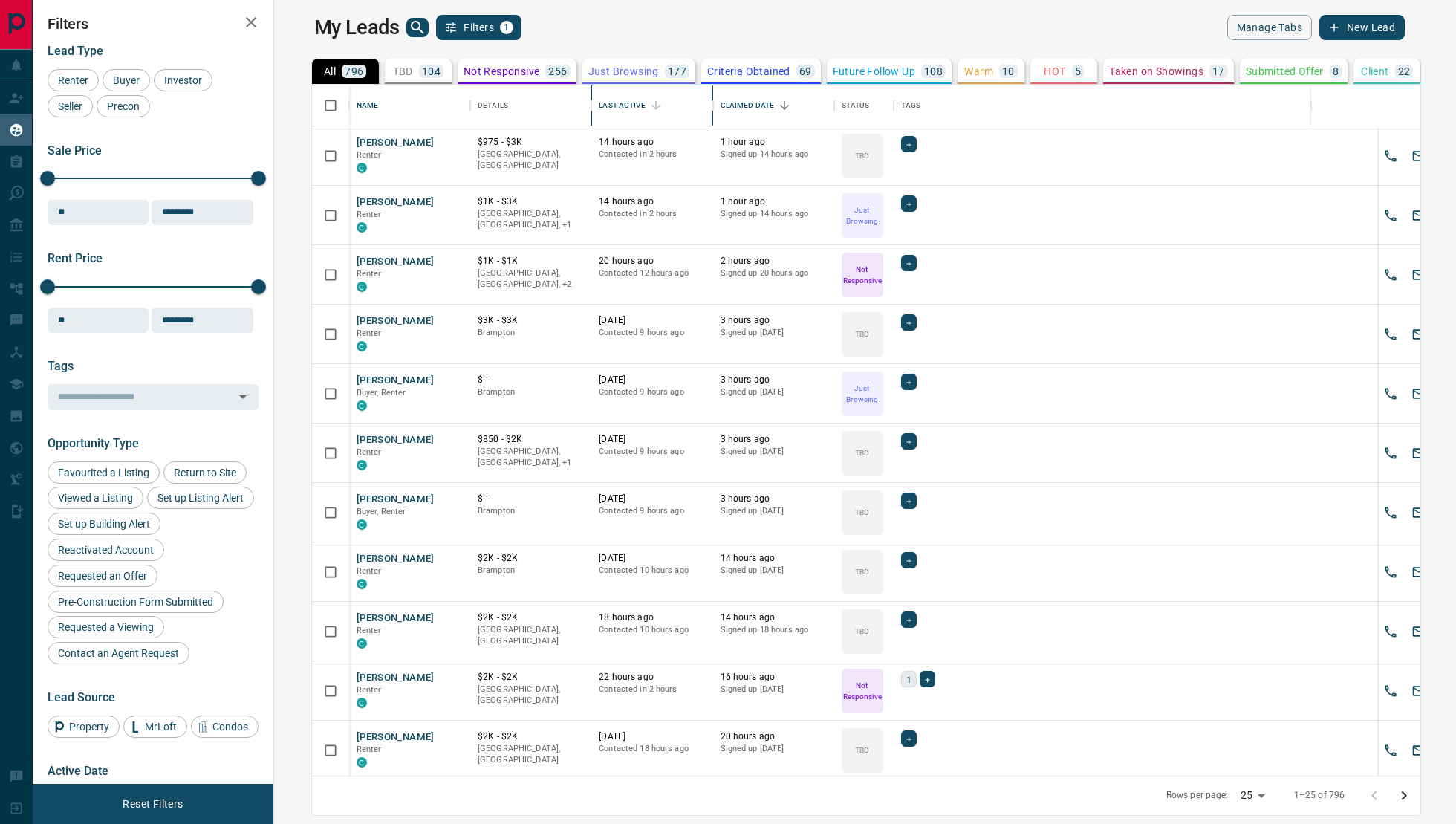
click at [598, 102] on div "Last Active" at bounding box center [621, 105] width 46 height 42
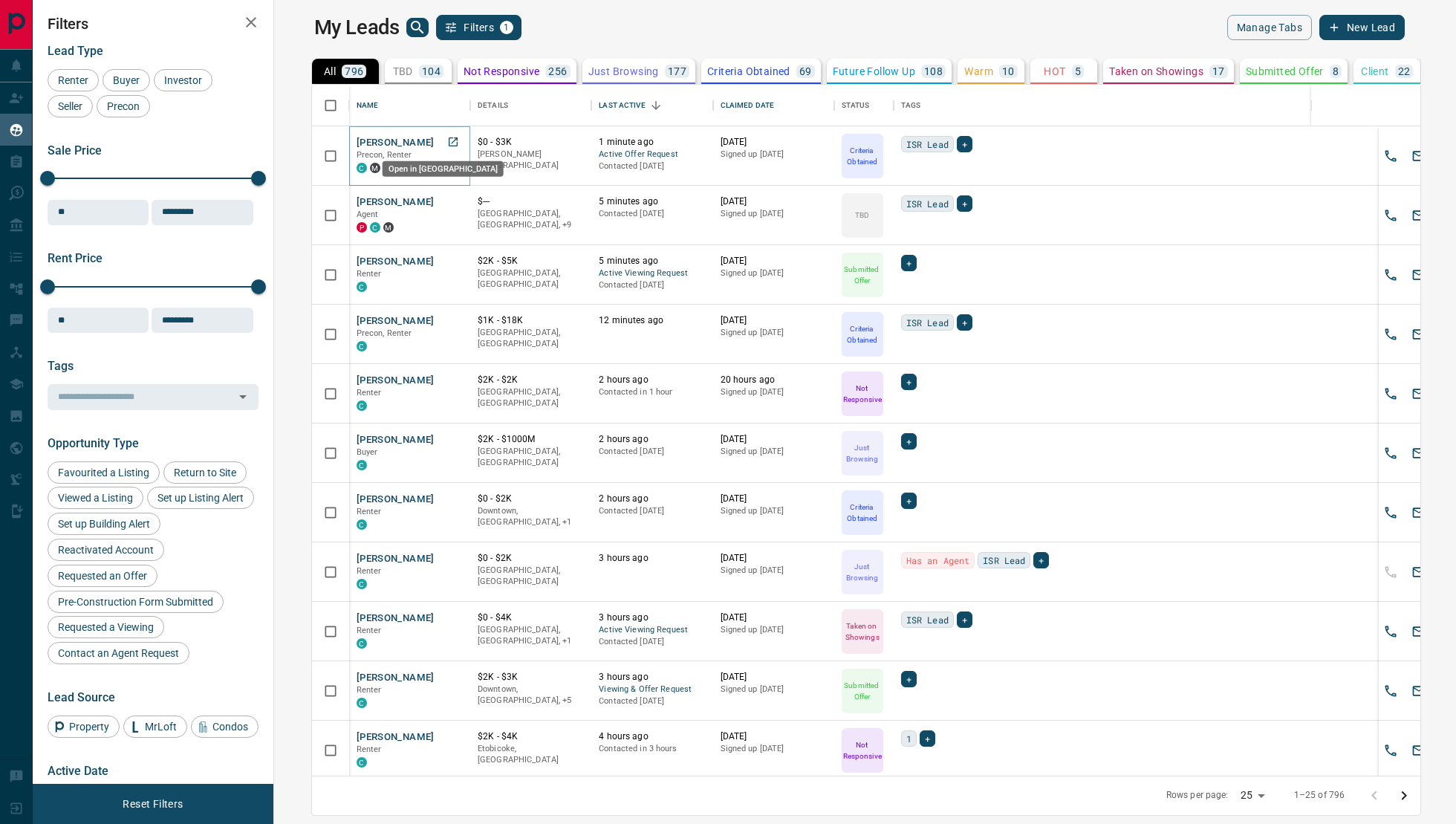
click at [449, 142] on icon "Open in New Tab" at bounding box center [454, 142] width 9 height 9
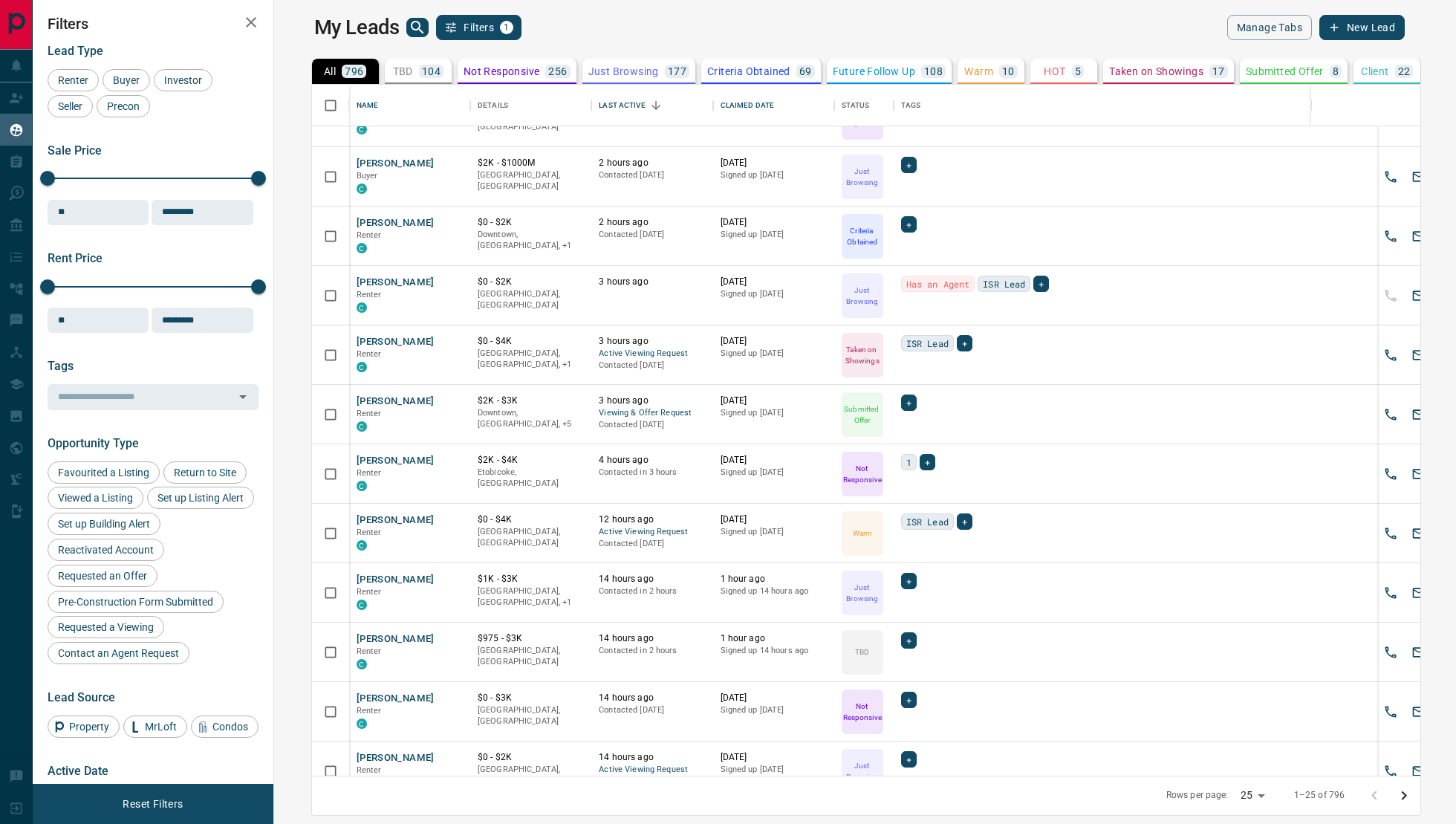
scroll to position [284, 0]
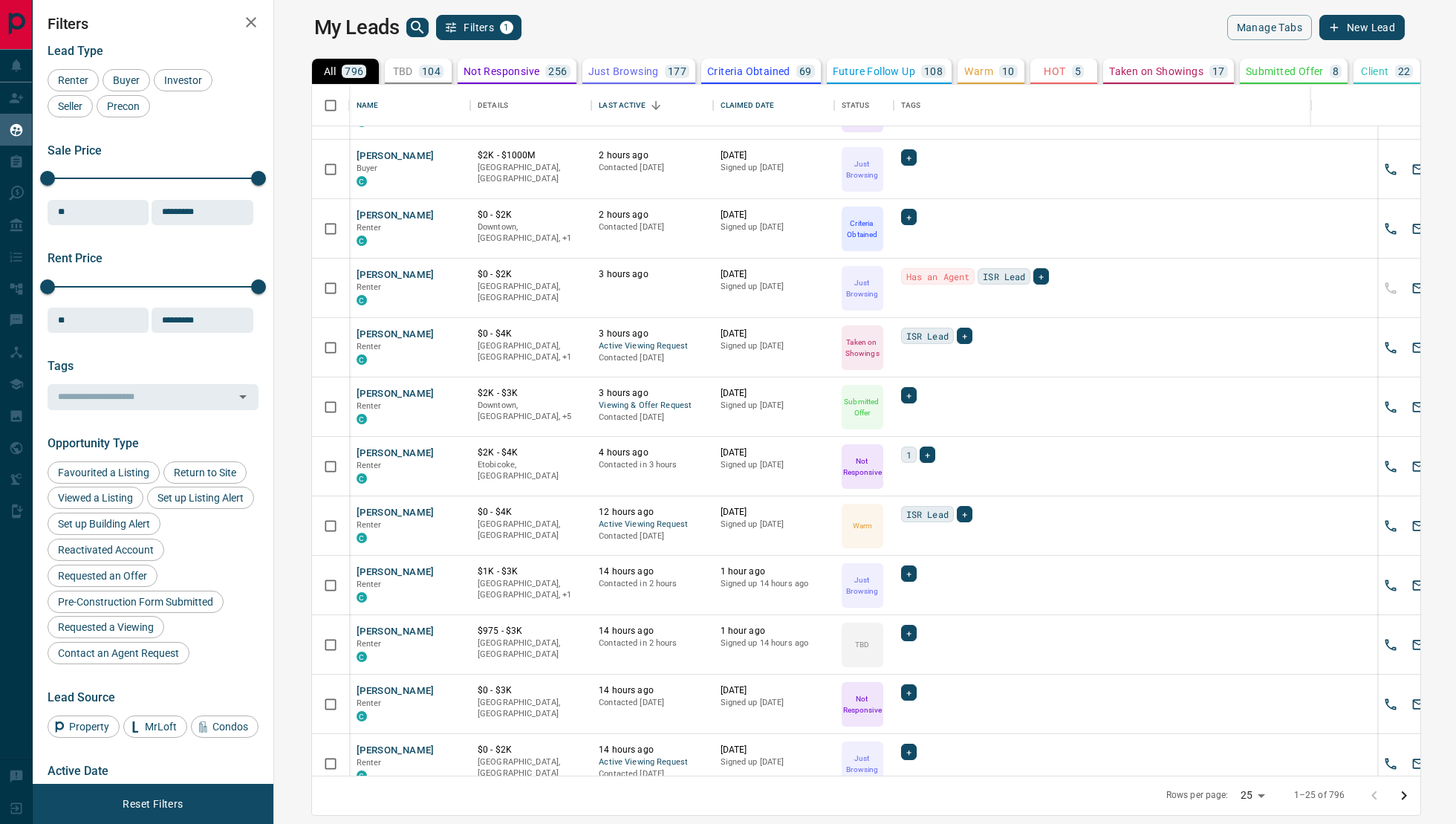
click at [513, 75] on div "Not Responsive 256" at bounding box center [517, 70] width 107 height 13
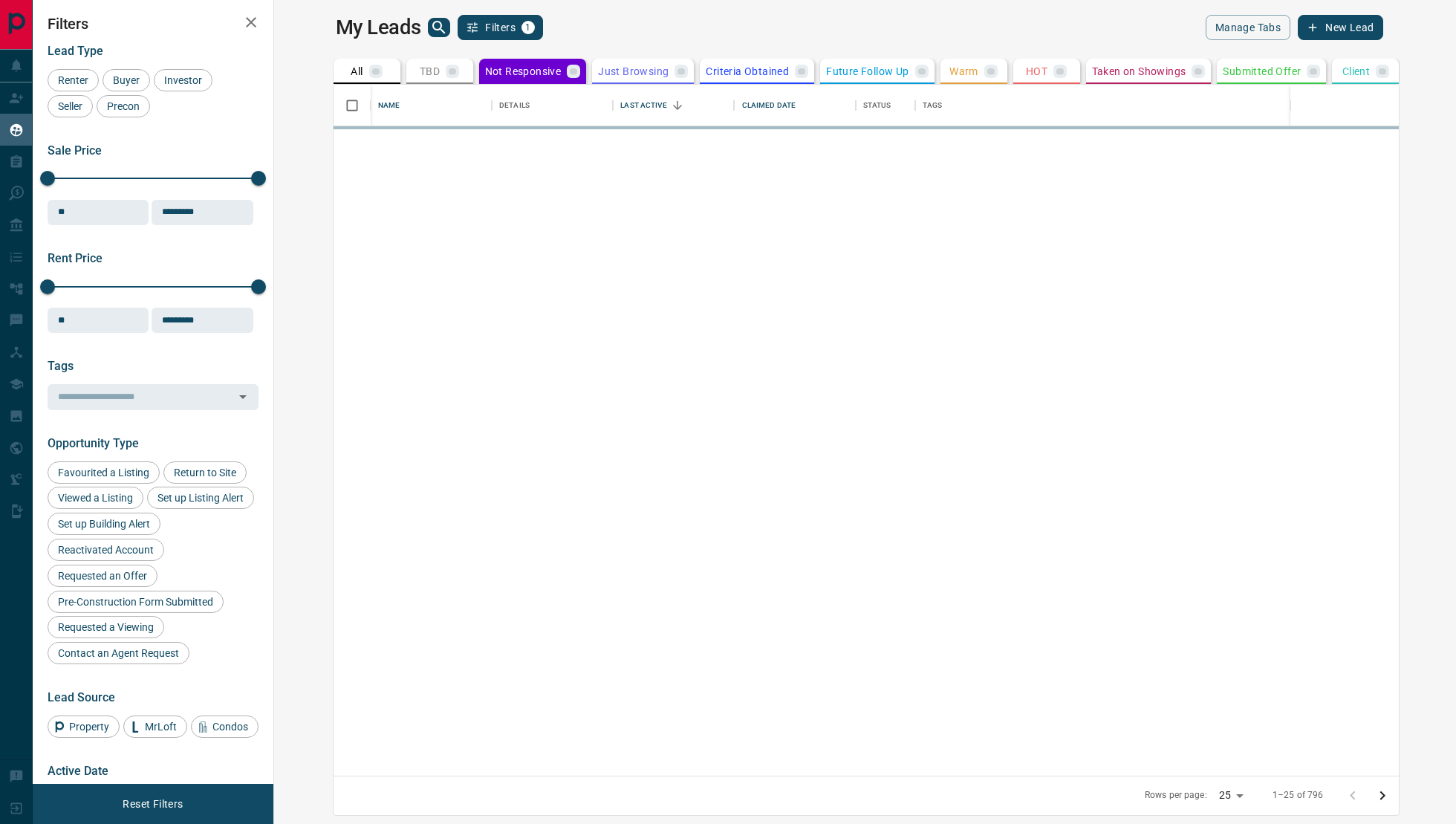
scroll to position [0, 0]
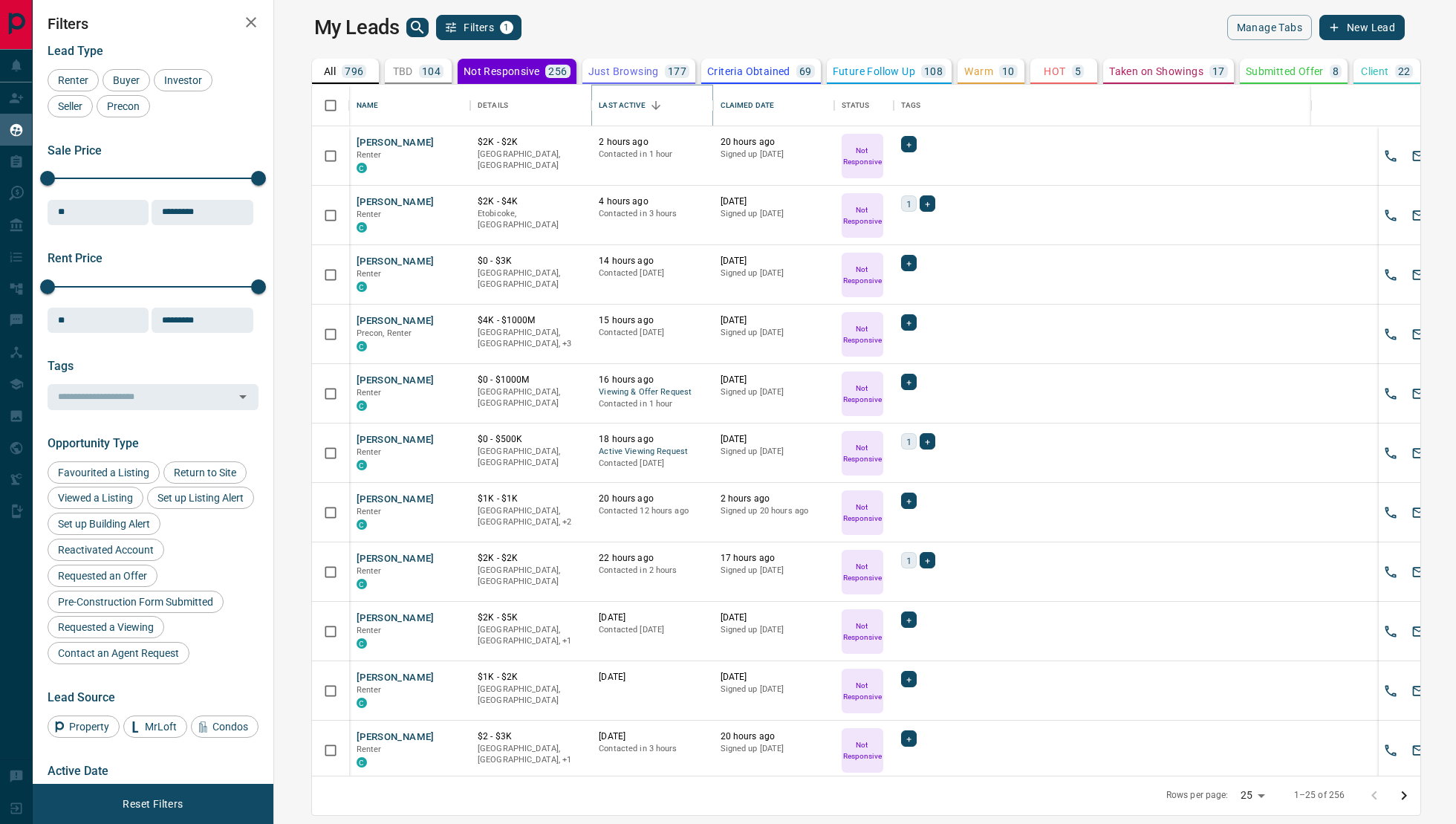
click at [649, 105] on icon "Sort" at bounding box center [656, 105] width 13 height 13
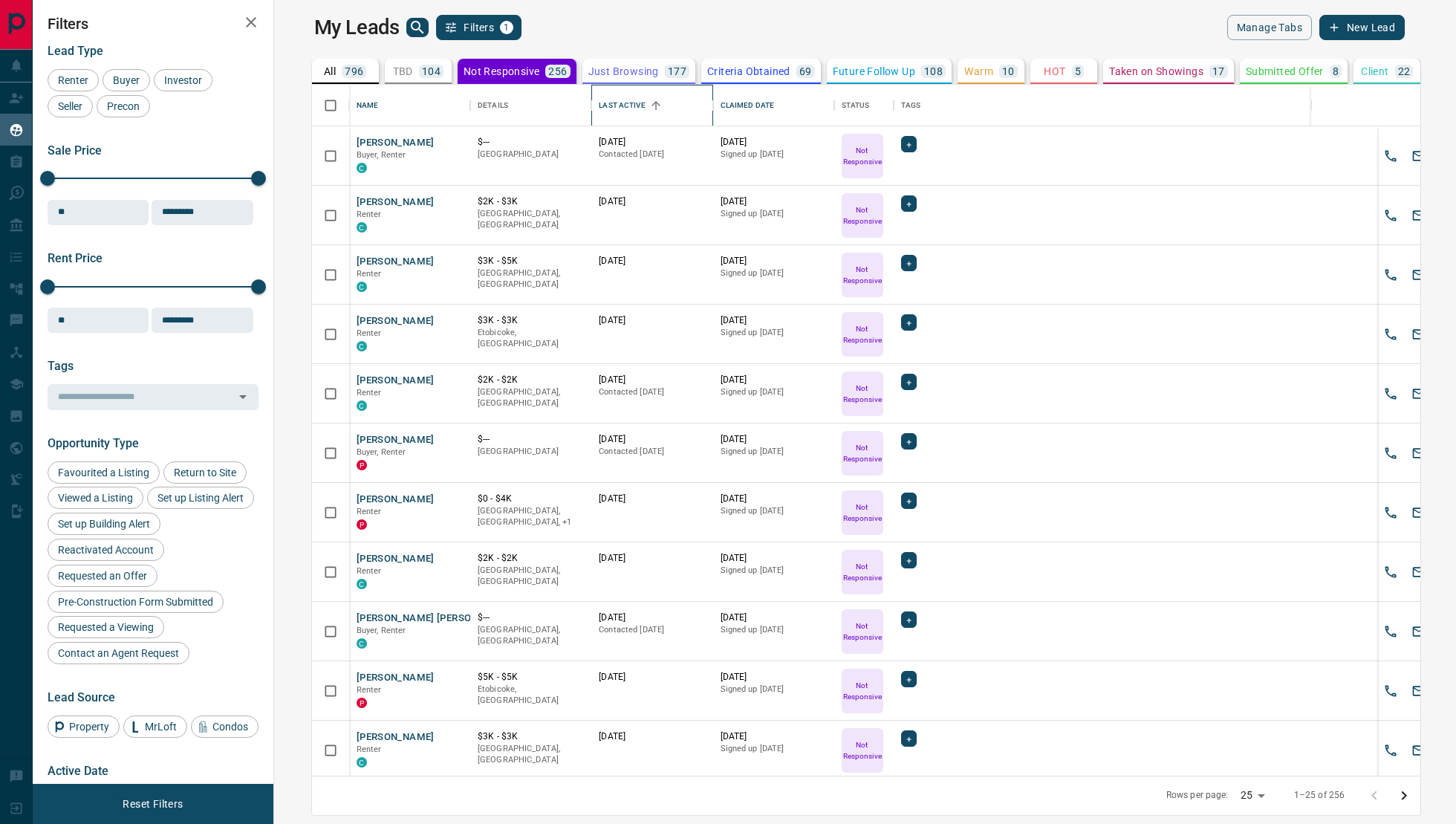
click at [598, 119] on div "Last Active" at bounding box center [621, 105] width 46 height 42
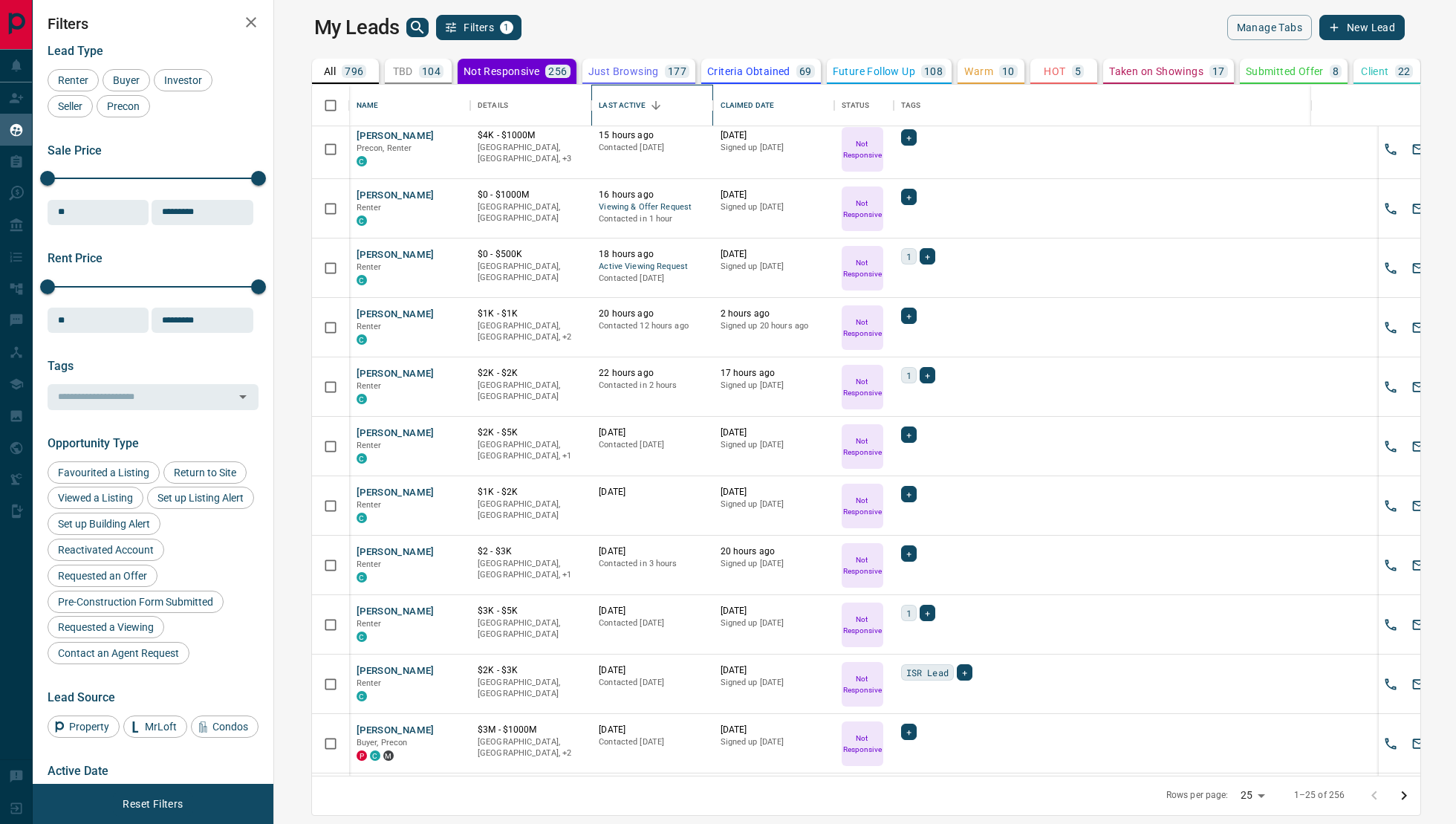
scroll to position [835, 0]
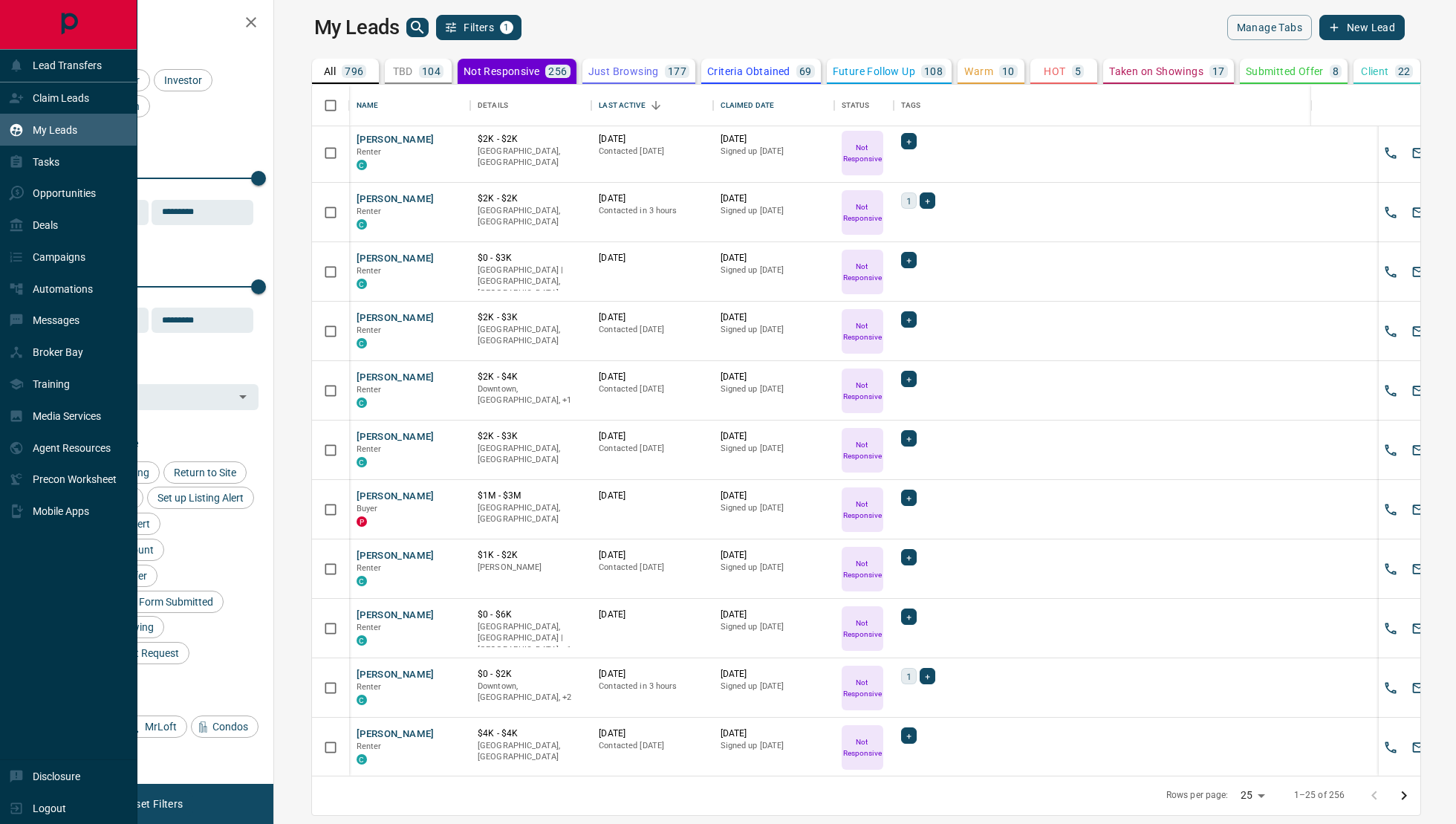
click at [36, 137] on div "My Leads" at bounding box center [43, 130] width 68 height 25
click at [40, 99] on p "Claim Leads" at bounding box center [60, 98] width 57 height 12
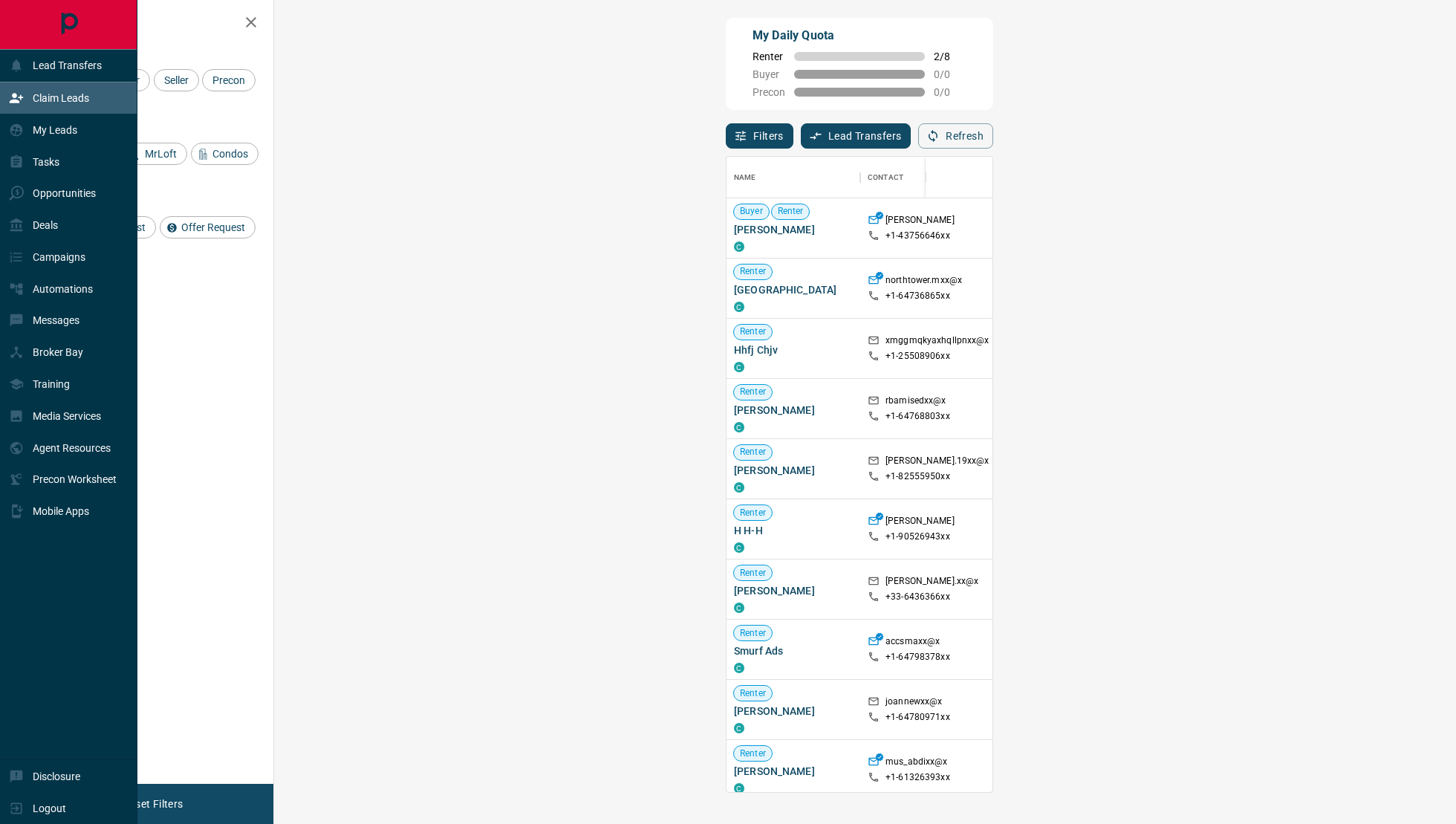
scroll to position [636, 1149]
click at [73, 193] on p "Opportunities" at bounding box center [64, 193] width 63 height 12
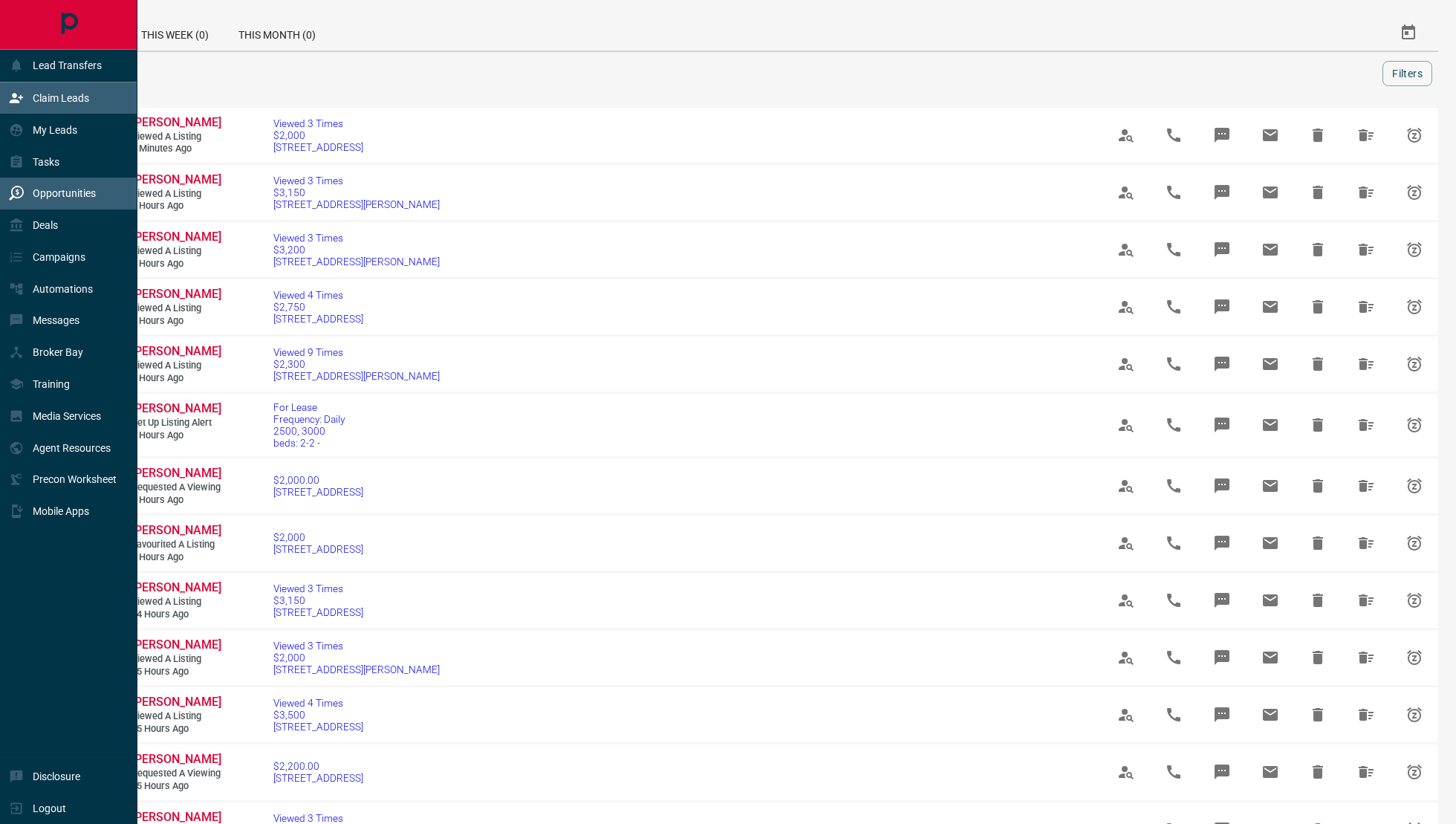
click at [65, 105] on div "Claim Leads" at bounding box center [50, 98] width 81 height 25
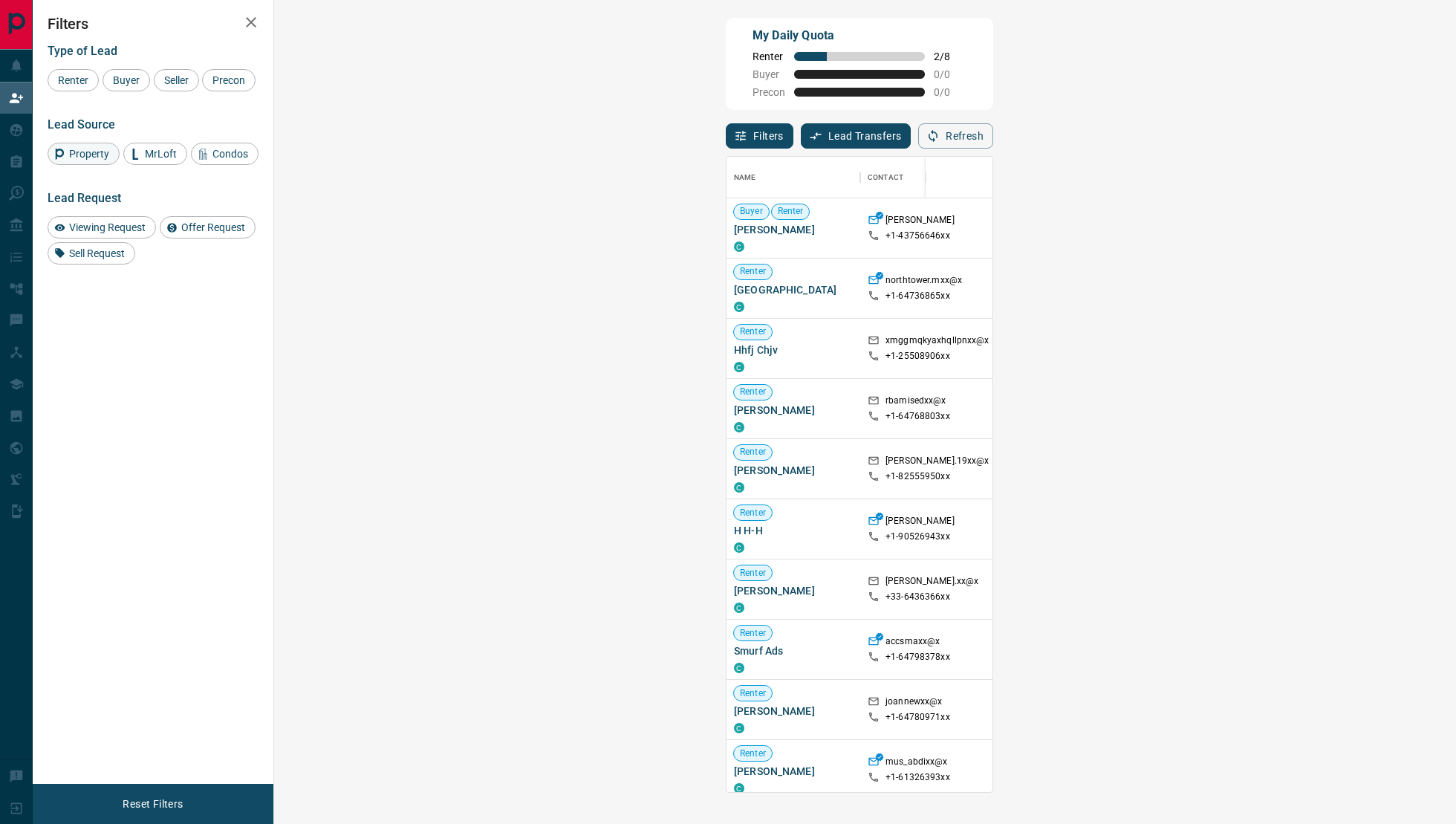
scroll to position [636, 1149]
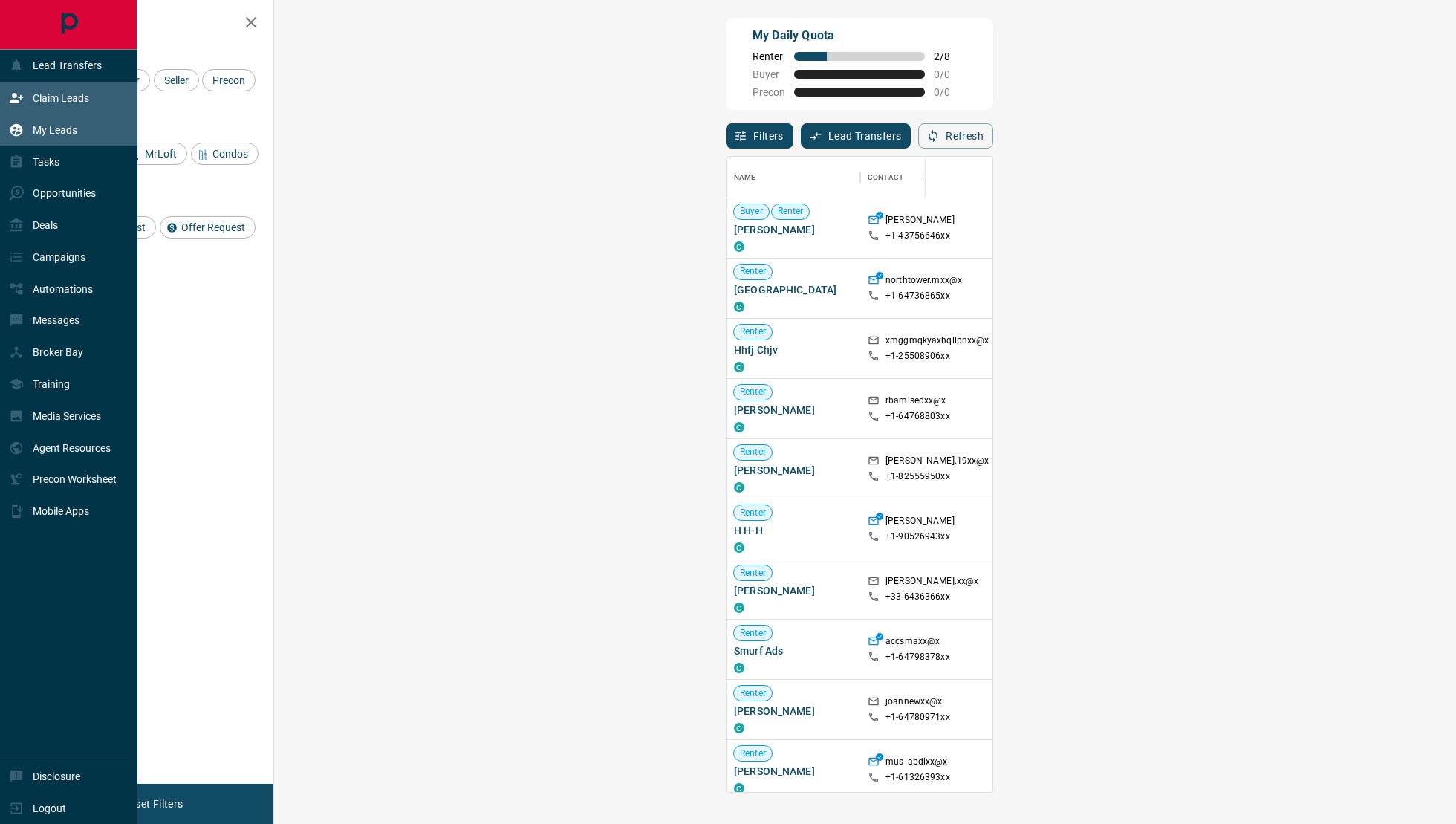
click at [15, 126] on icon at bounding box center [16, 129] width 15 height 15
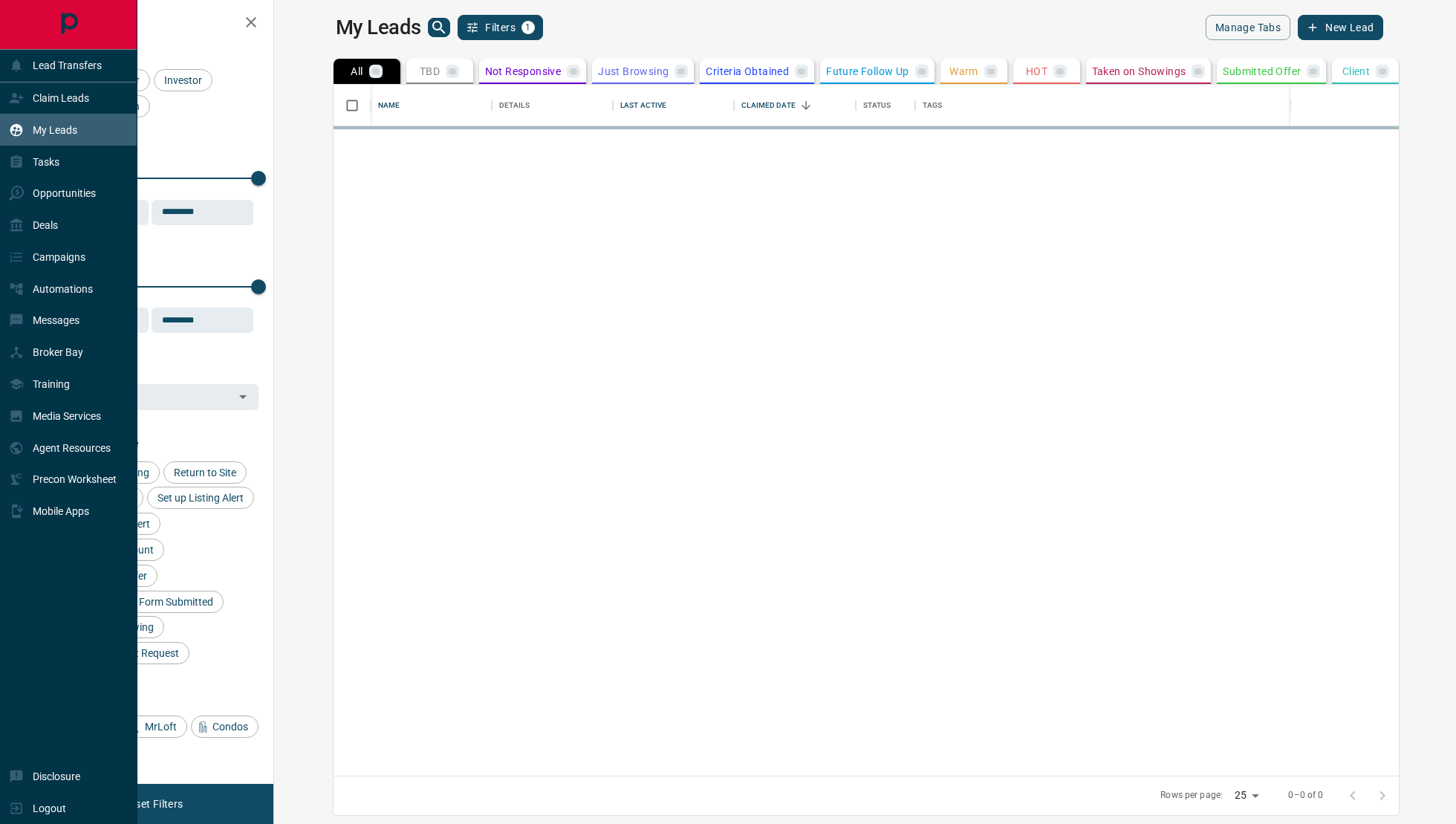
scroll to position [692, 1175]
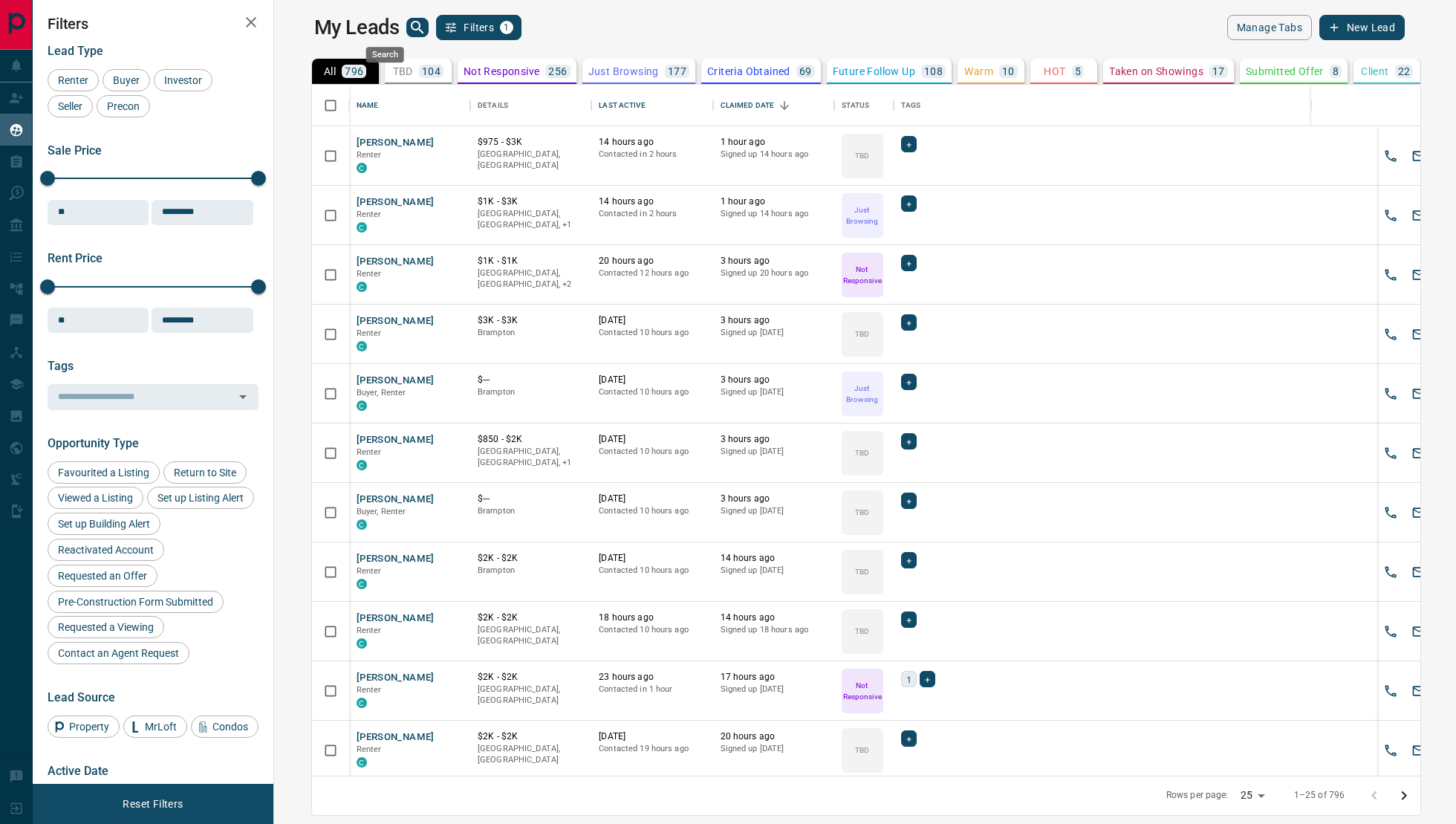
click at [409, 19] on icon "search button" at bounding box center [417, 27] width 18 height 18
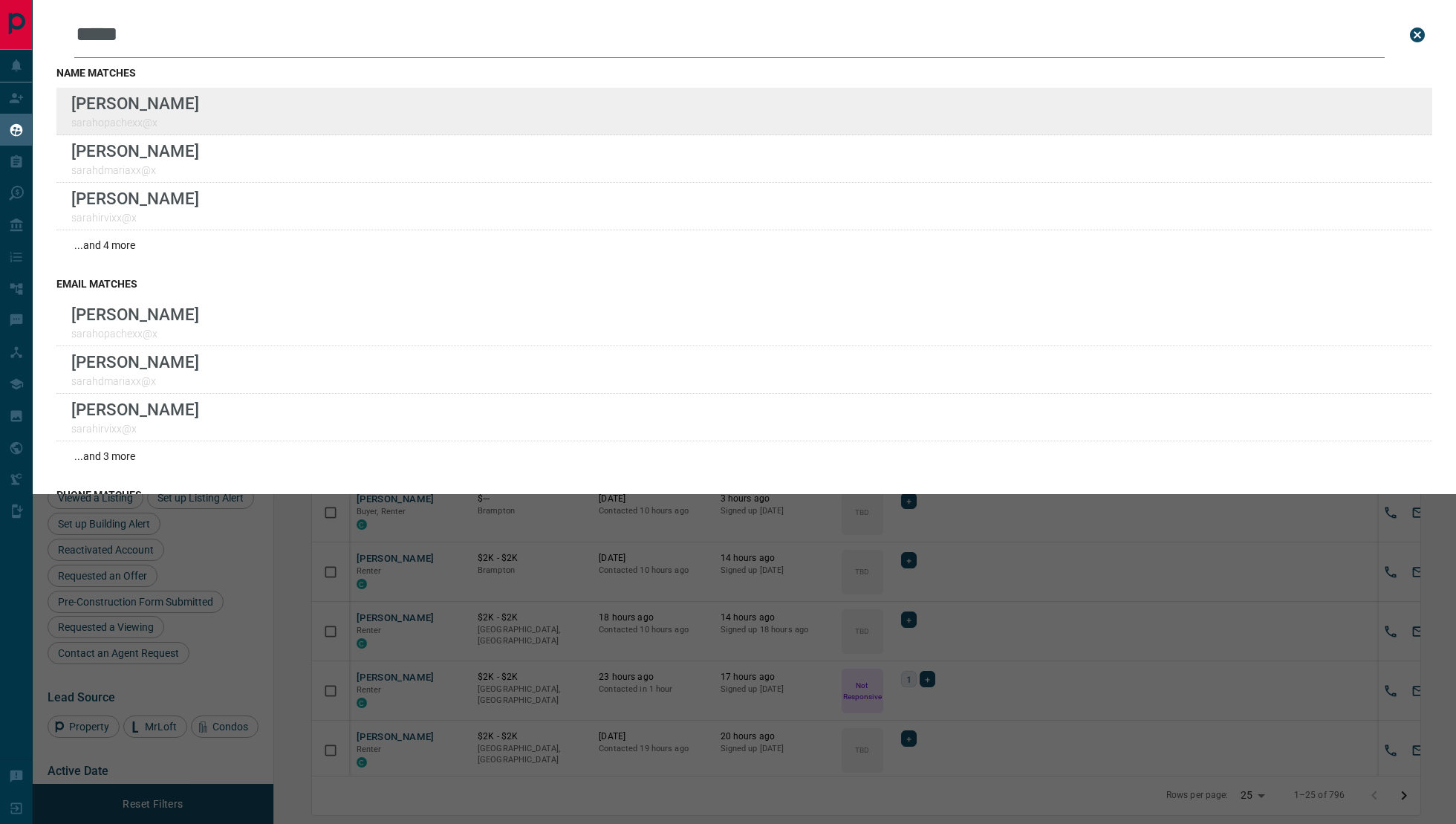
type input "*****"
click at [0, 0] on div "Lead Transfers Claim Leads My Leads Tasks Opportunities Deals Campaigns Automat…" at bounding box center [728, 403] width 1456 height 805
